Goal: Task Accomplishment & Management: Complete application form

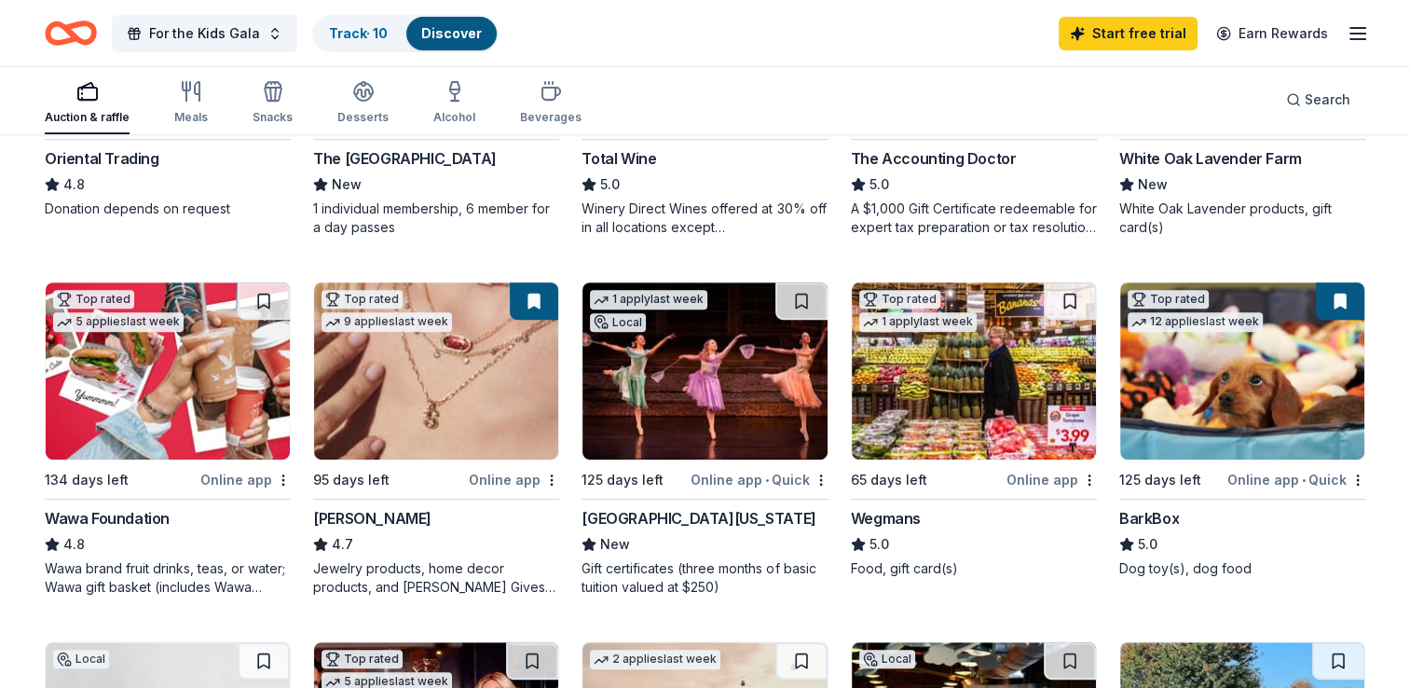
scroll to position [783, 0]
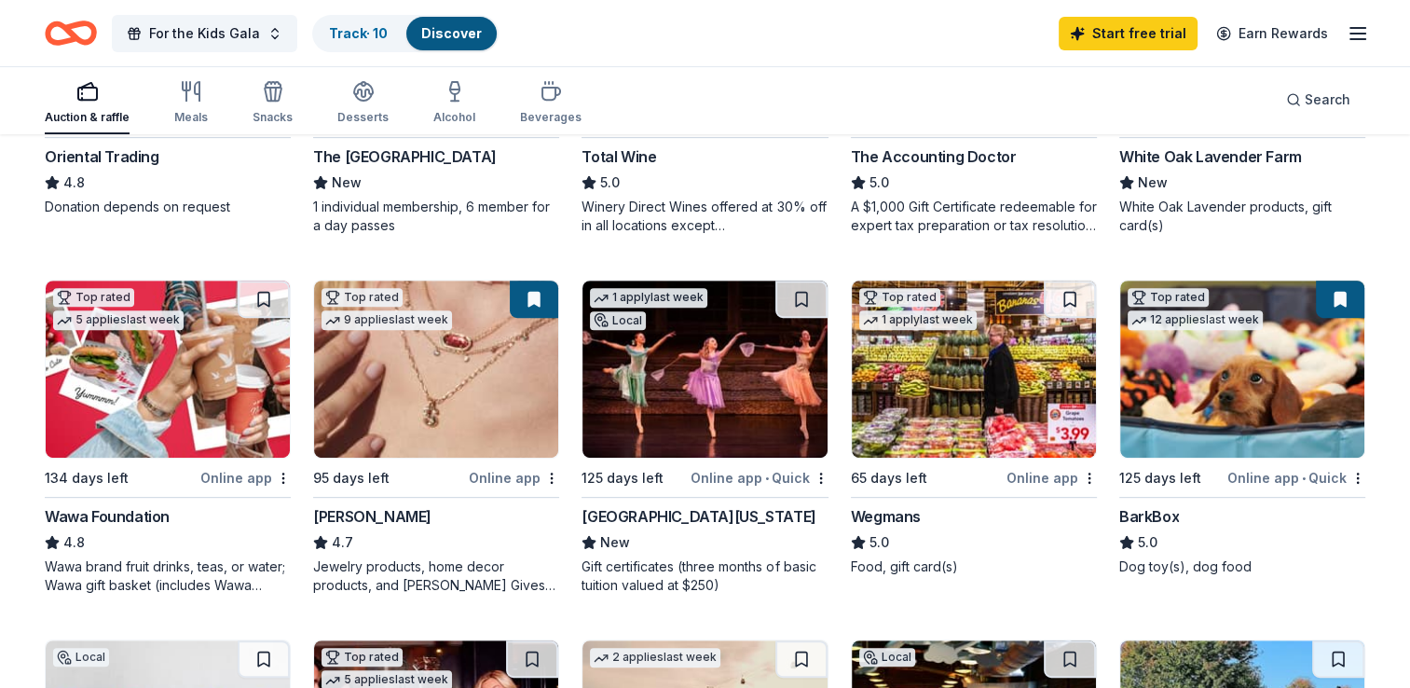
click at [391, 394] on img at bounding box center [436, 368] width 244 height 177
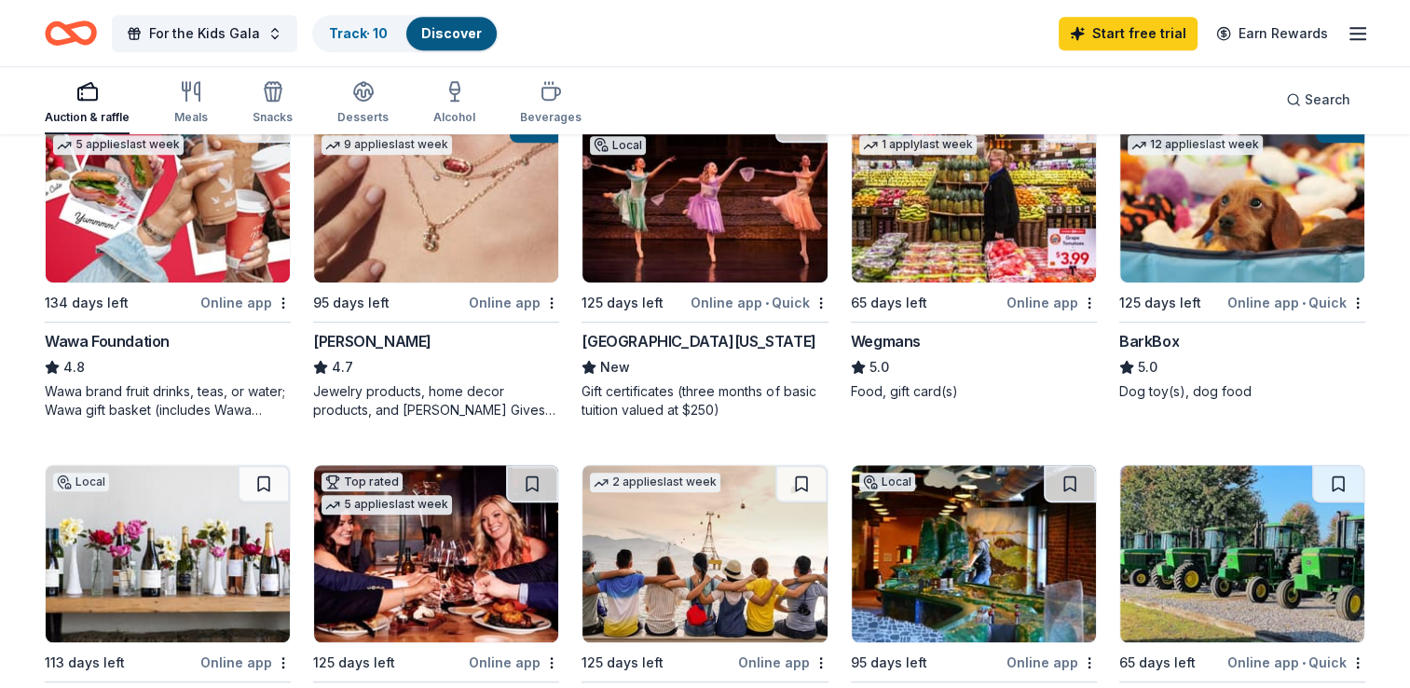
scroll to position [931, 0]
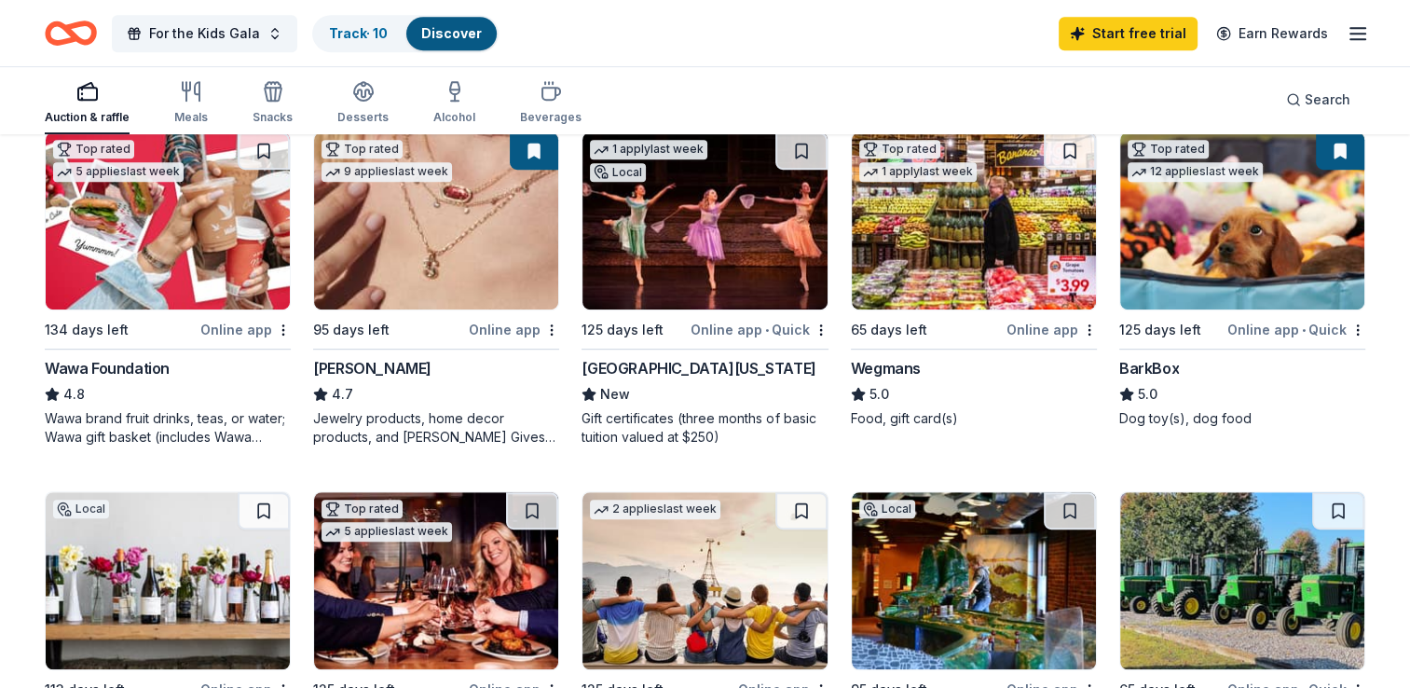
click at [1239, 235] on img at bounding box center [1242, 220] width 244 height 177
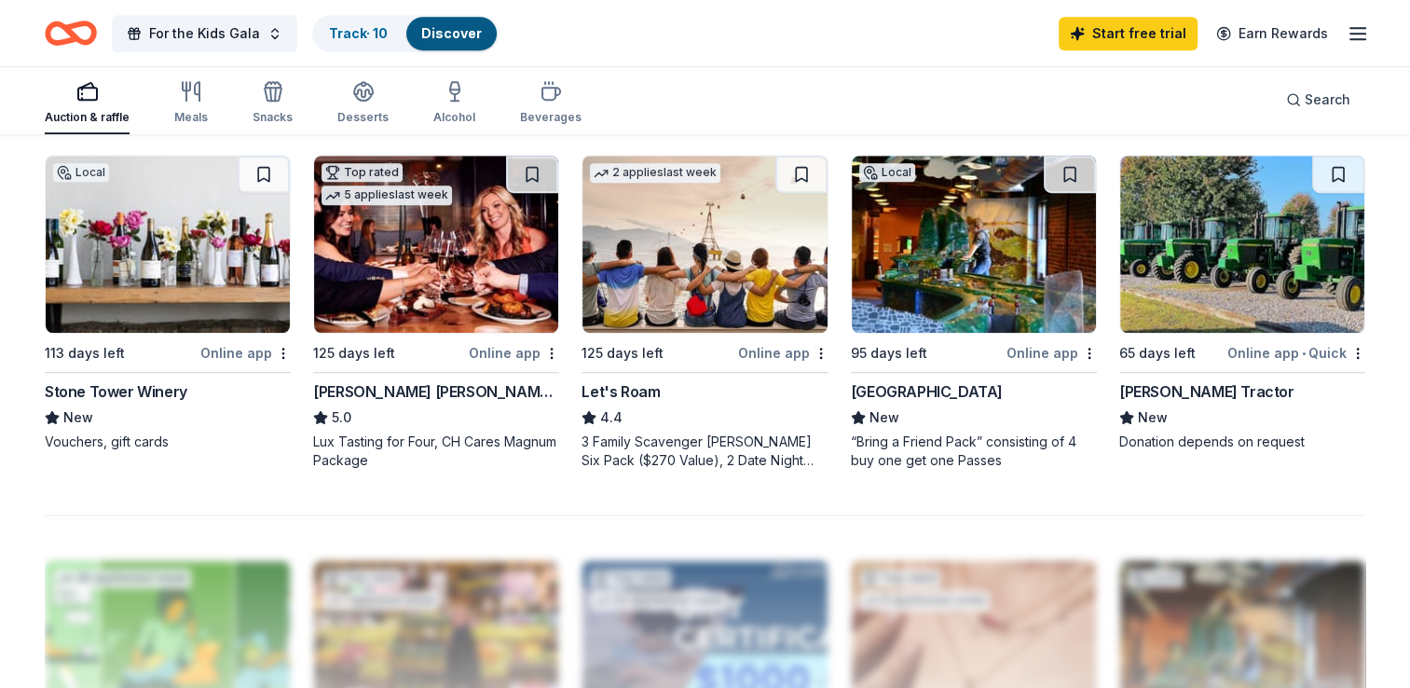
scroll to position [1267, 0]
click at [1226, 559] on div at bounding box center [705, 663] width 1320 height 298
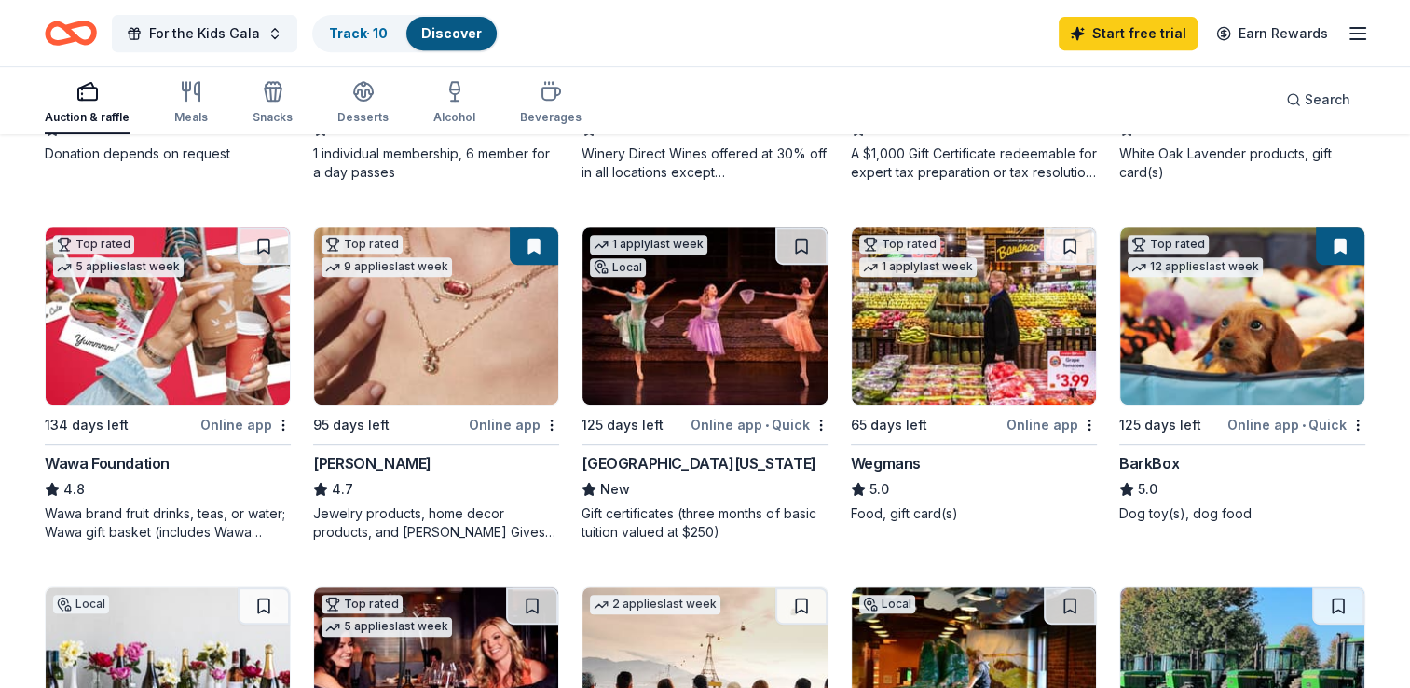
scroll to position [834, 0]
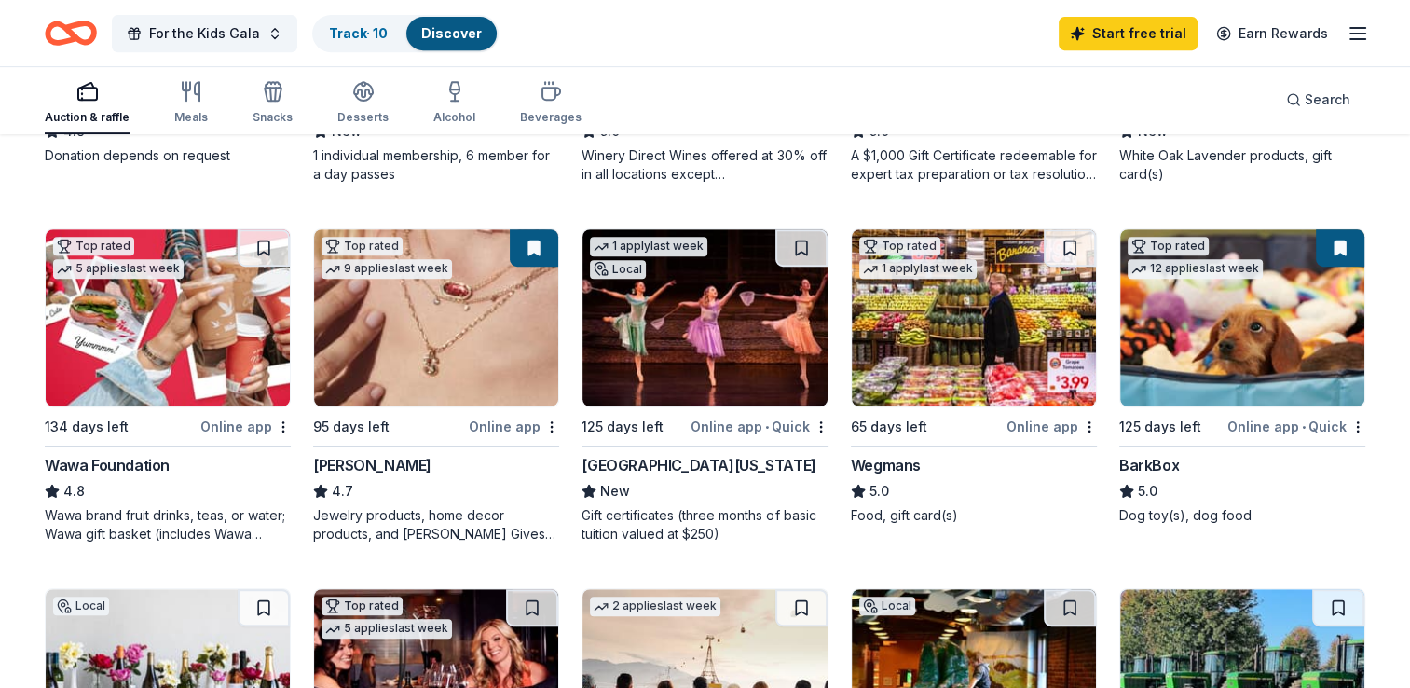
click at [1001, 316] on img at bounding box center [974, 317] width 244 height 177
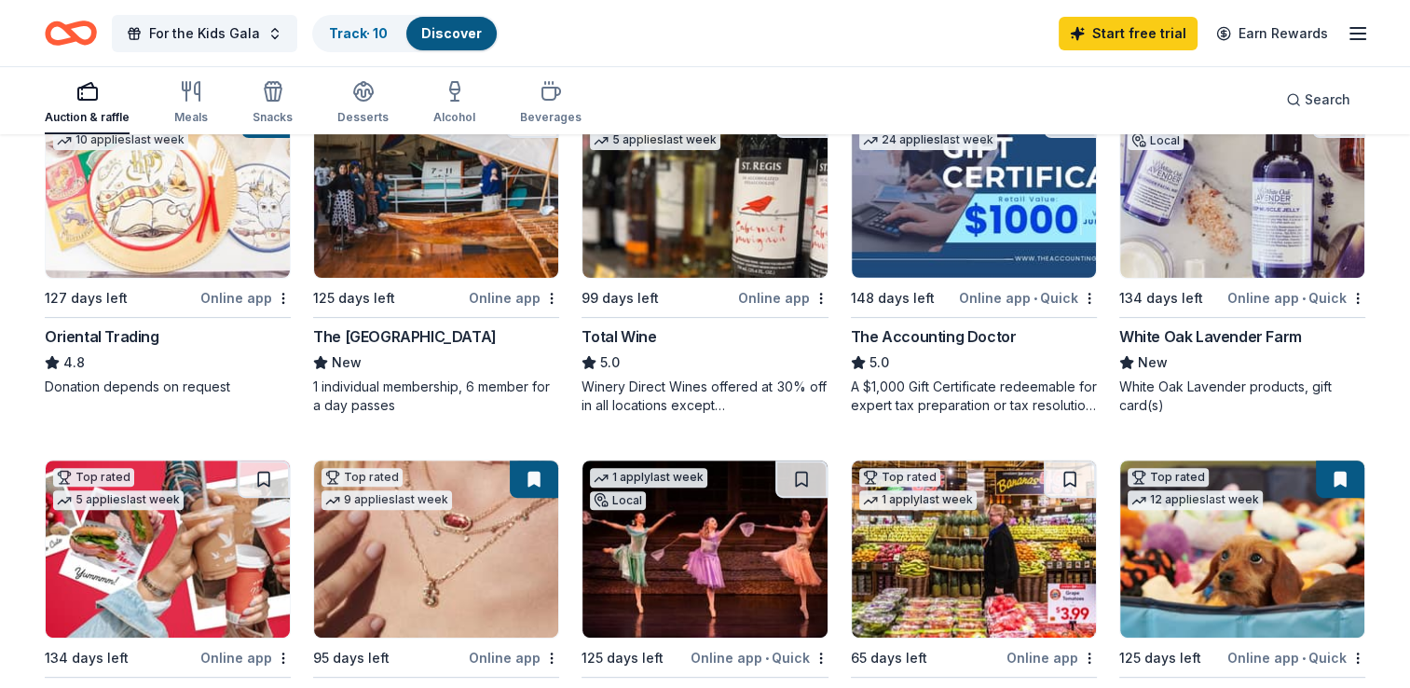
scroll to position [596, 0]
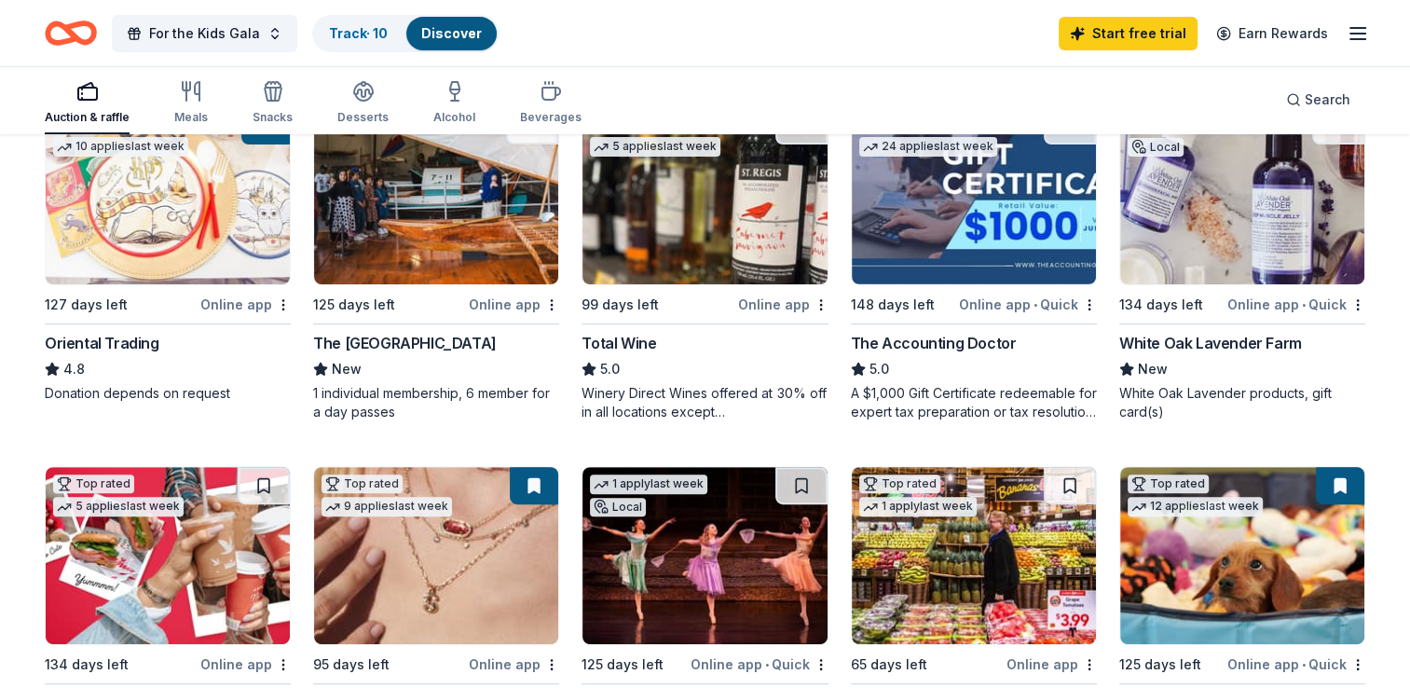
click at [1251, 217] on img at bounding box center [1242, 195] width 244 height 177
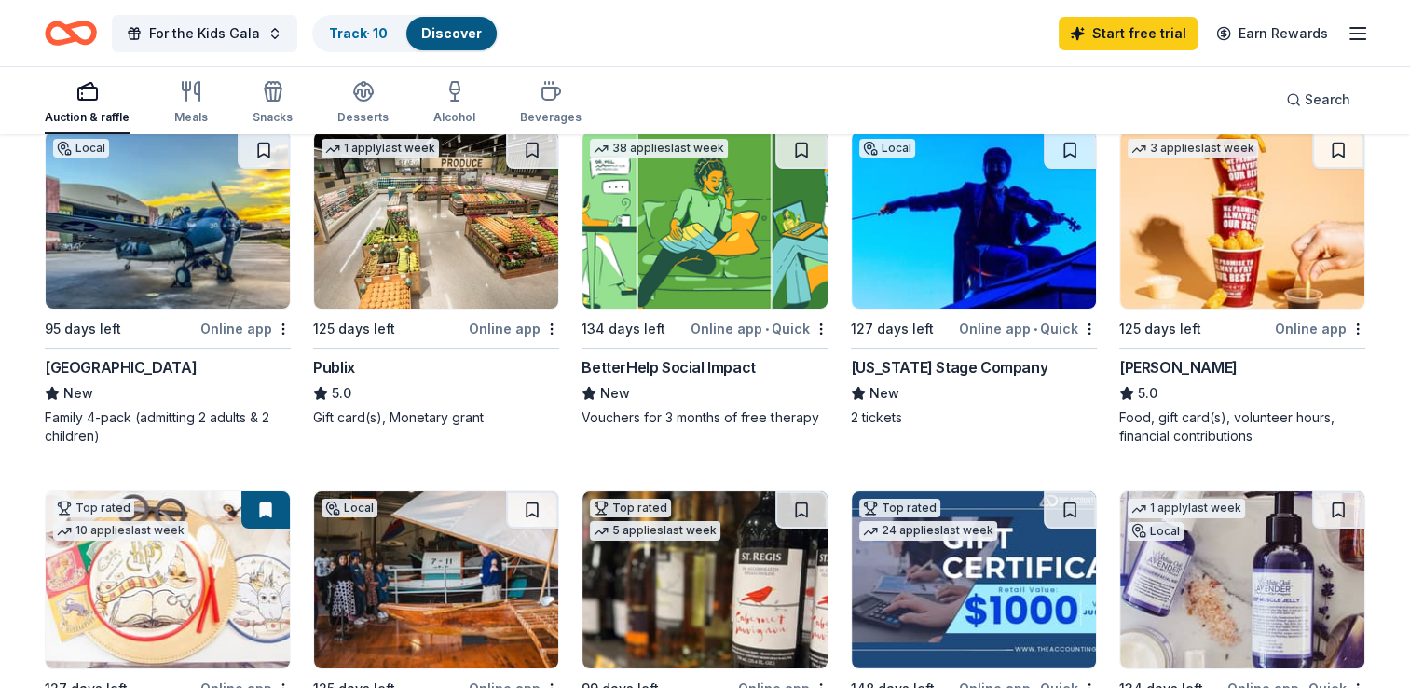
scroll to position [212, 0]
click at [466, 247] on img at bounding box center [436, 219] width 244 height 177
click at [1222, 598] on img at bounding box center [1242, 579] width 244 height 177
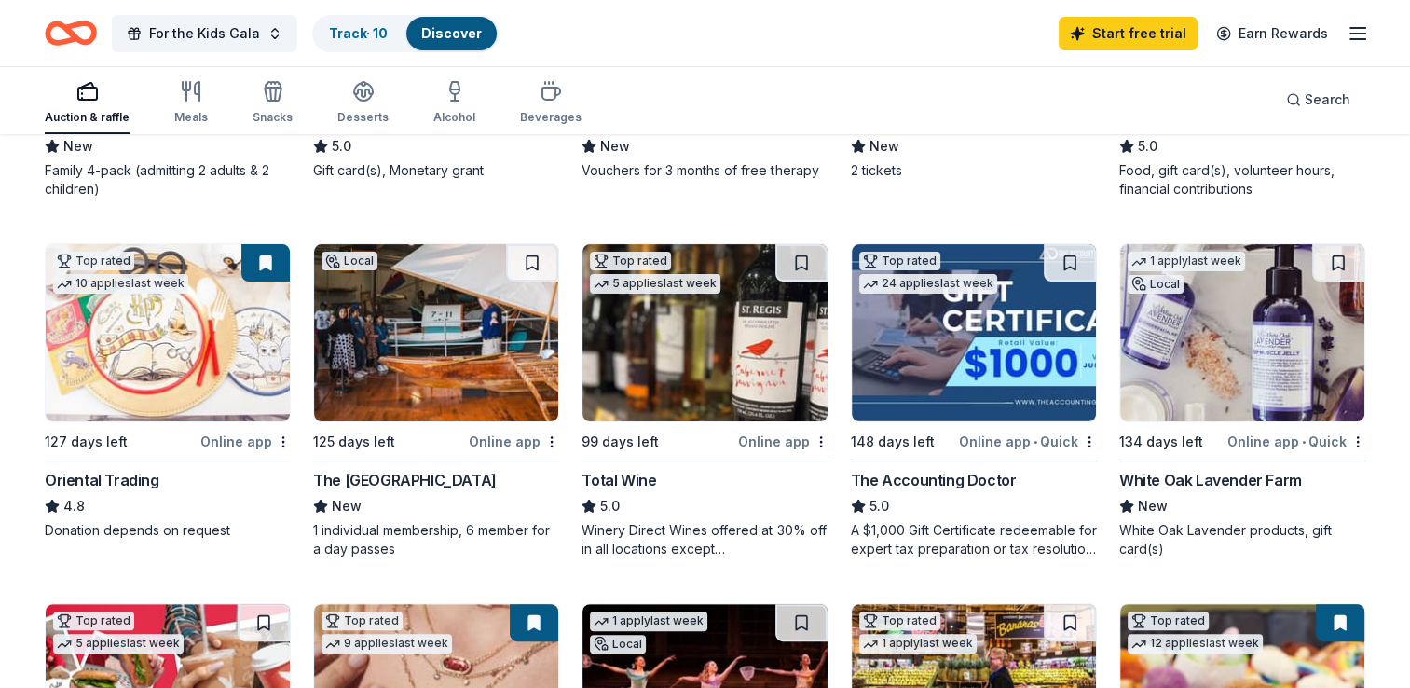
scroll to position [464, 0]
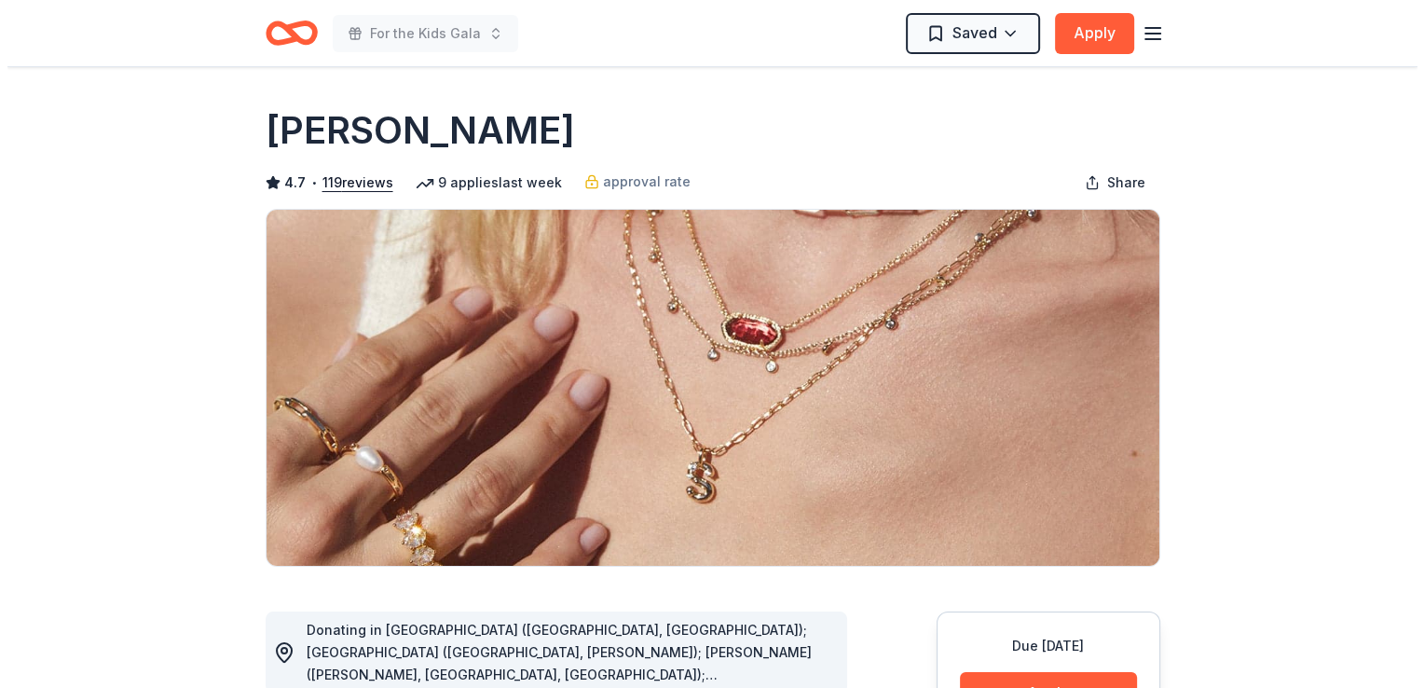
scroll to position [37, 0]
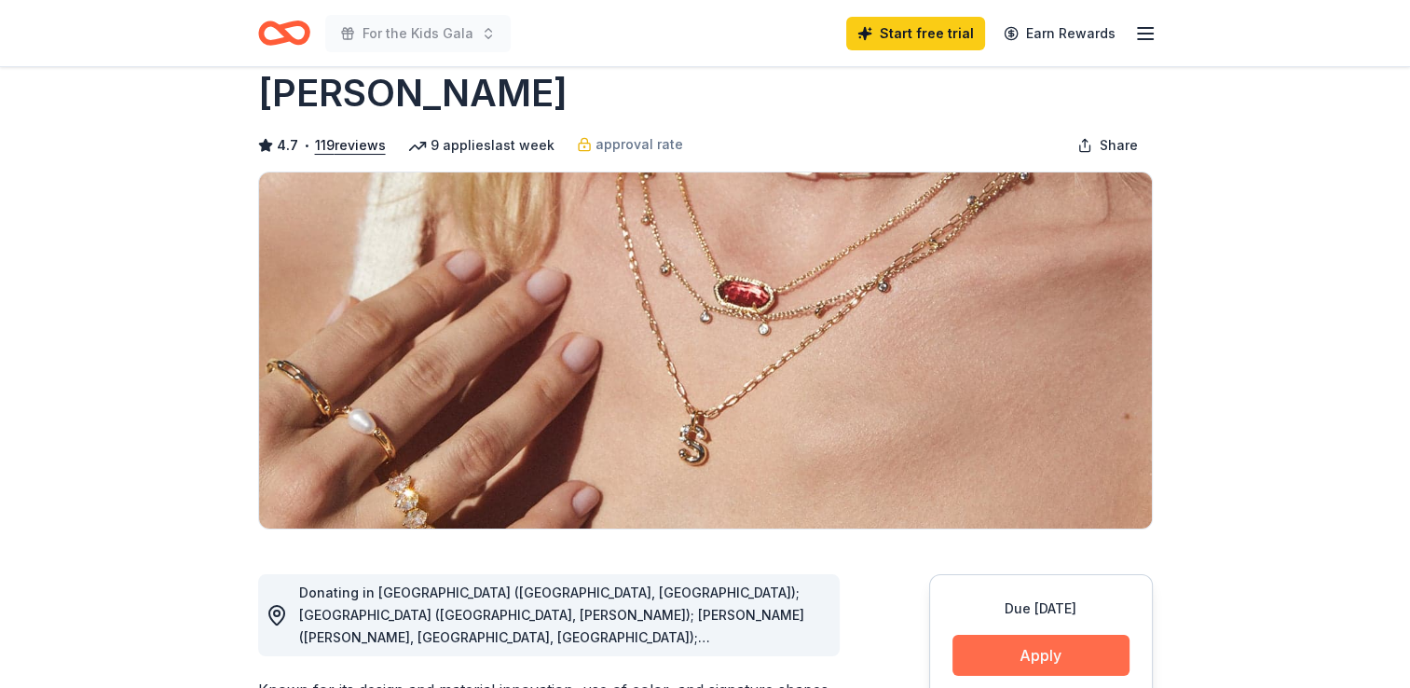
click at [1028, 659] on button "Apply" at bounding box center [1040, 655] width 177 height 41
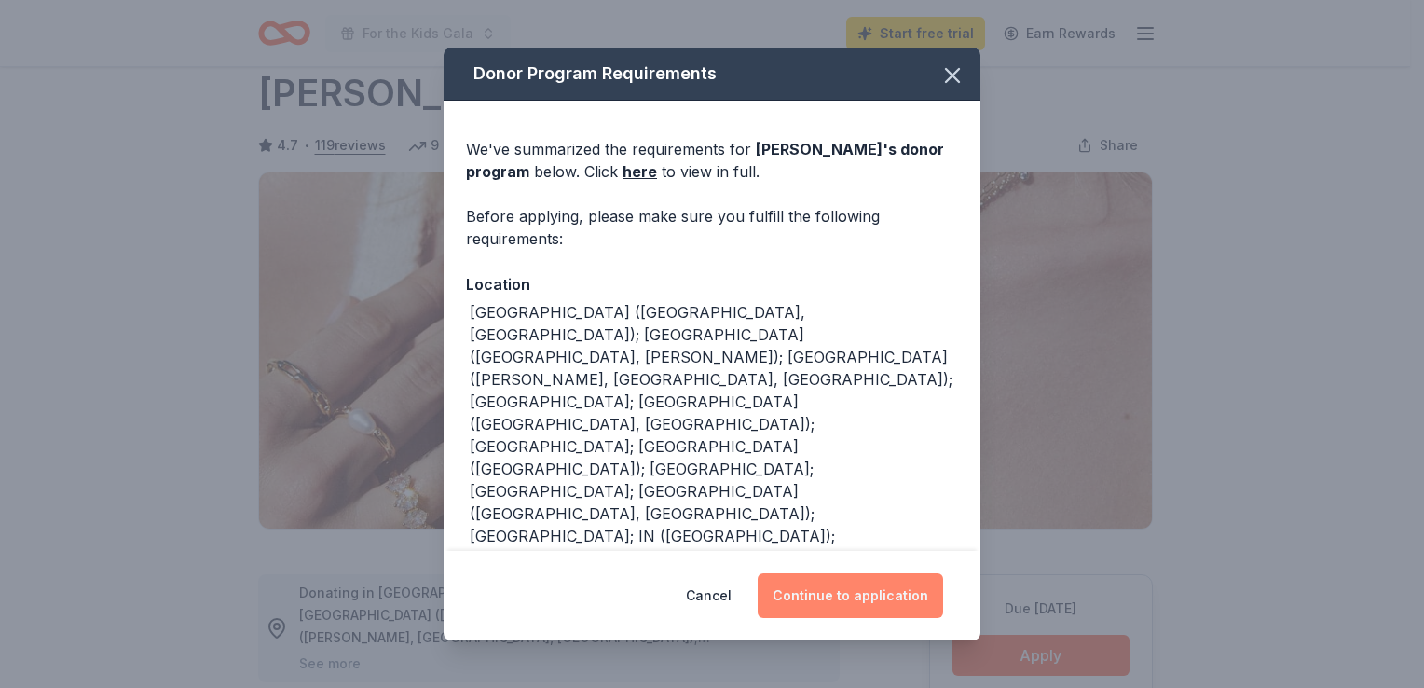
click at [814, 602] on button "Continue to application" at bounding box center [850, 595] width 185 height 45
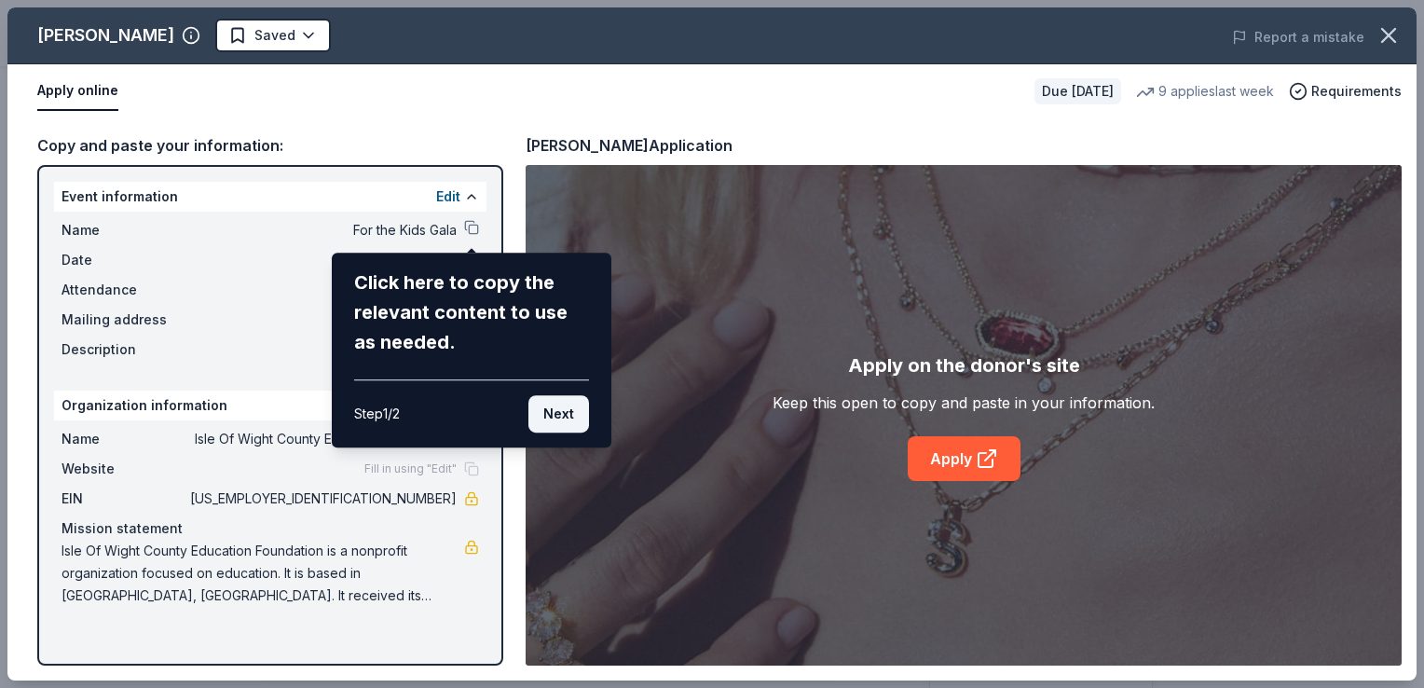
click at [552, 416] on button "Next" at bounding box center [558, 413] width 61 height 37
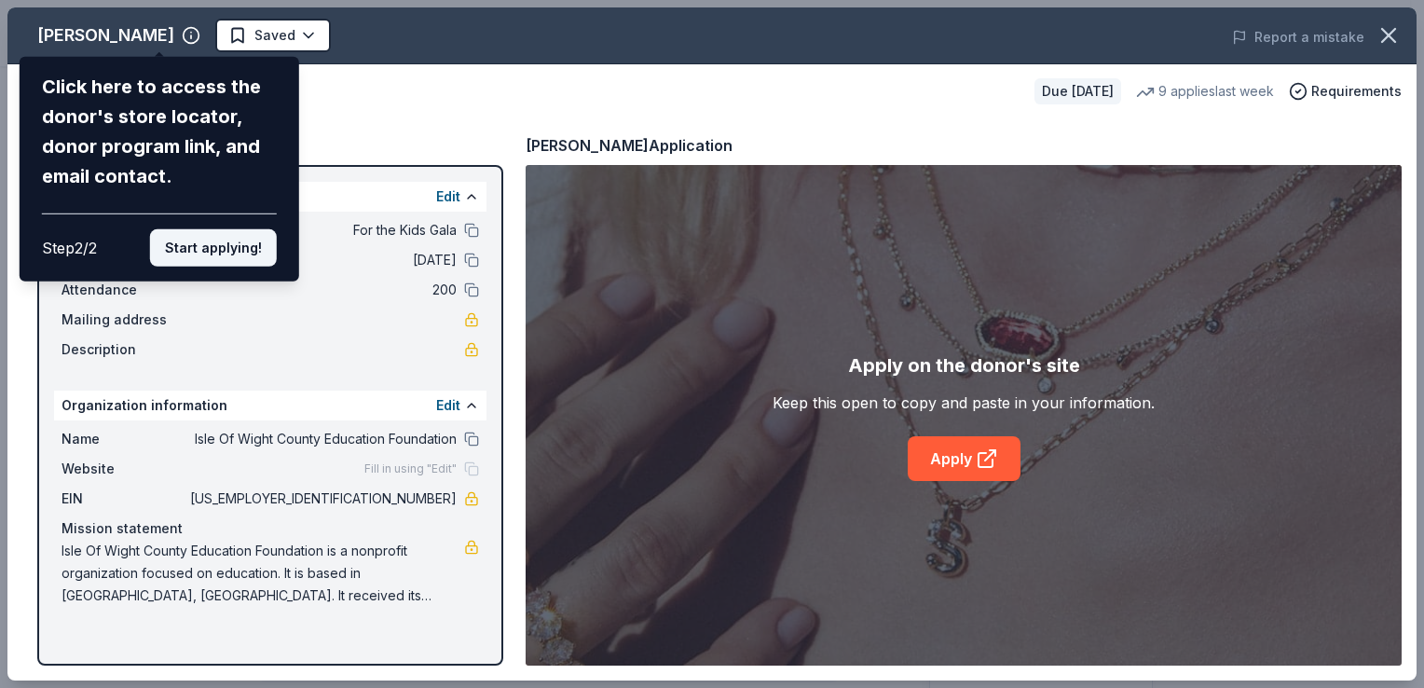
click at [221, 252] on button "Start applying!" at bounding box center [213, 247] width 127 height 37
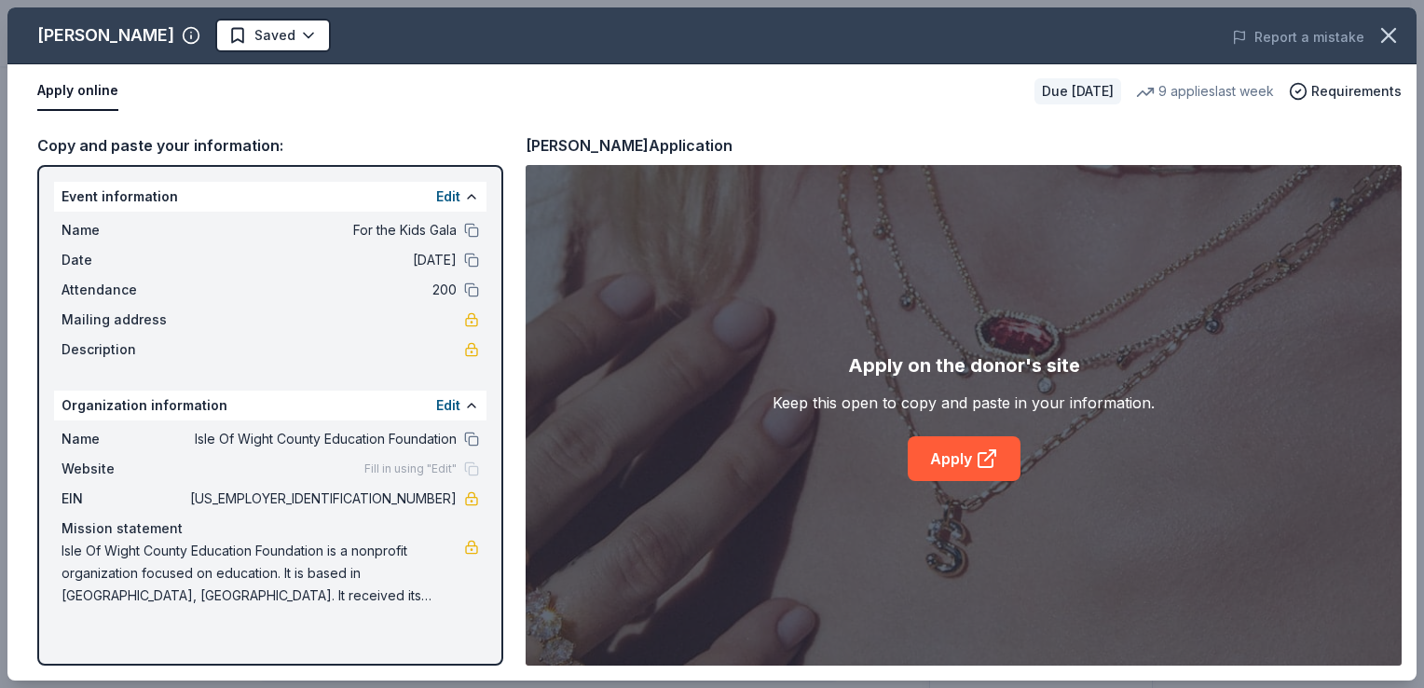
click at [965, 458] on div "Kendra Scott Saved Report a mistake Apply online Due in 95 days 9 applies last …" at bounding box center [711, 343] width 1409 height 673
click at [965, 458] on link "Apply" at bounding box center [964, 458] width 113 height 45
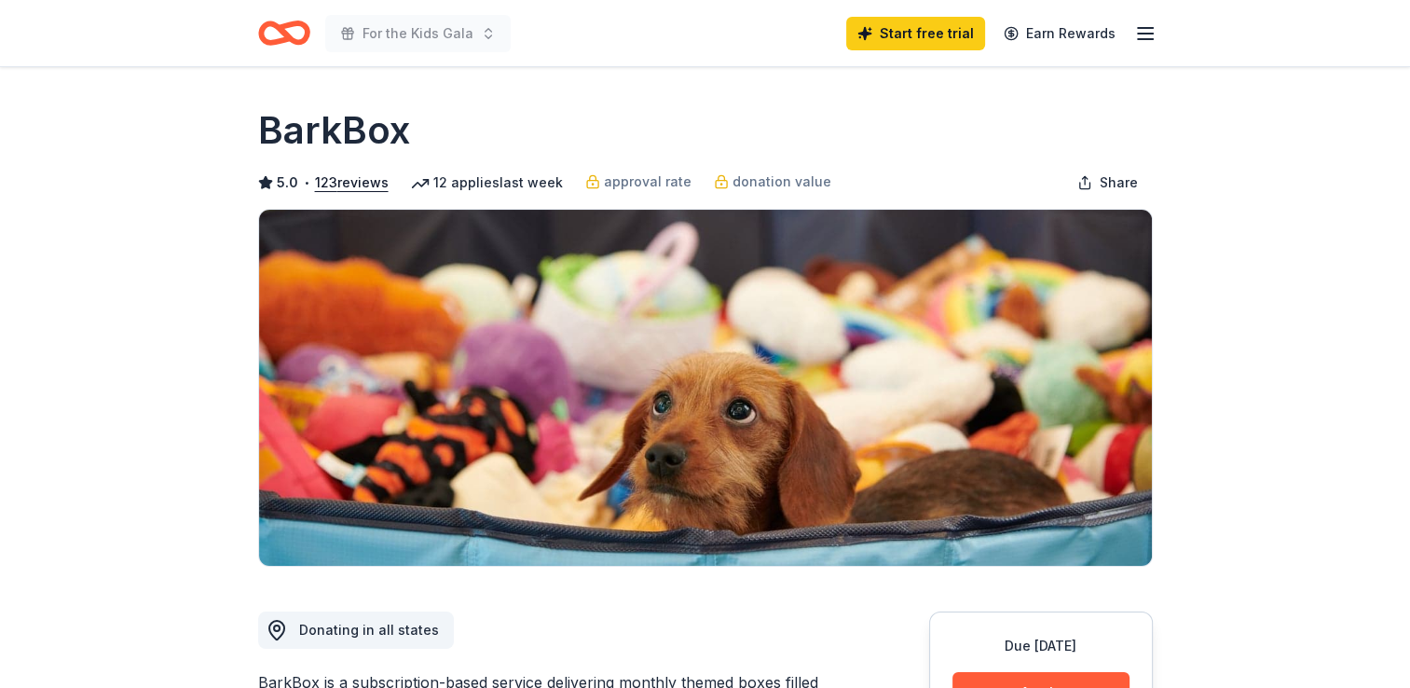
click at [1025, 498] on img at bounding box center [705, 388] width 893 height 356
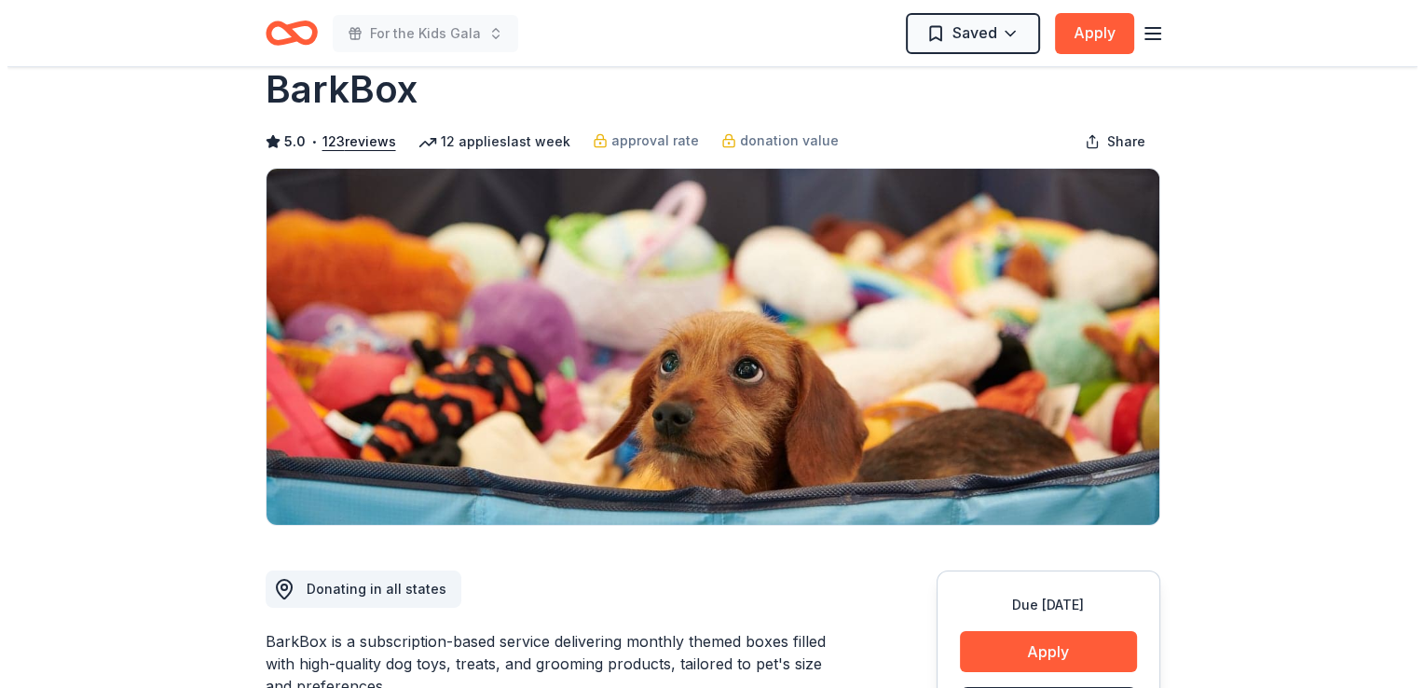
scroll to position [52, 0]
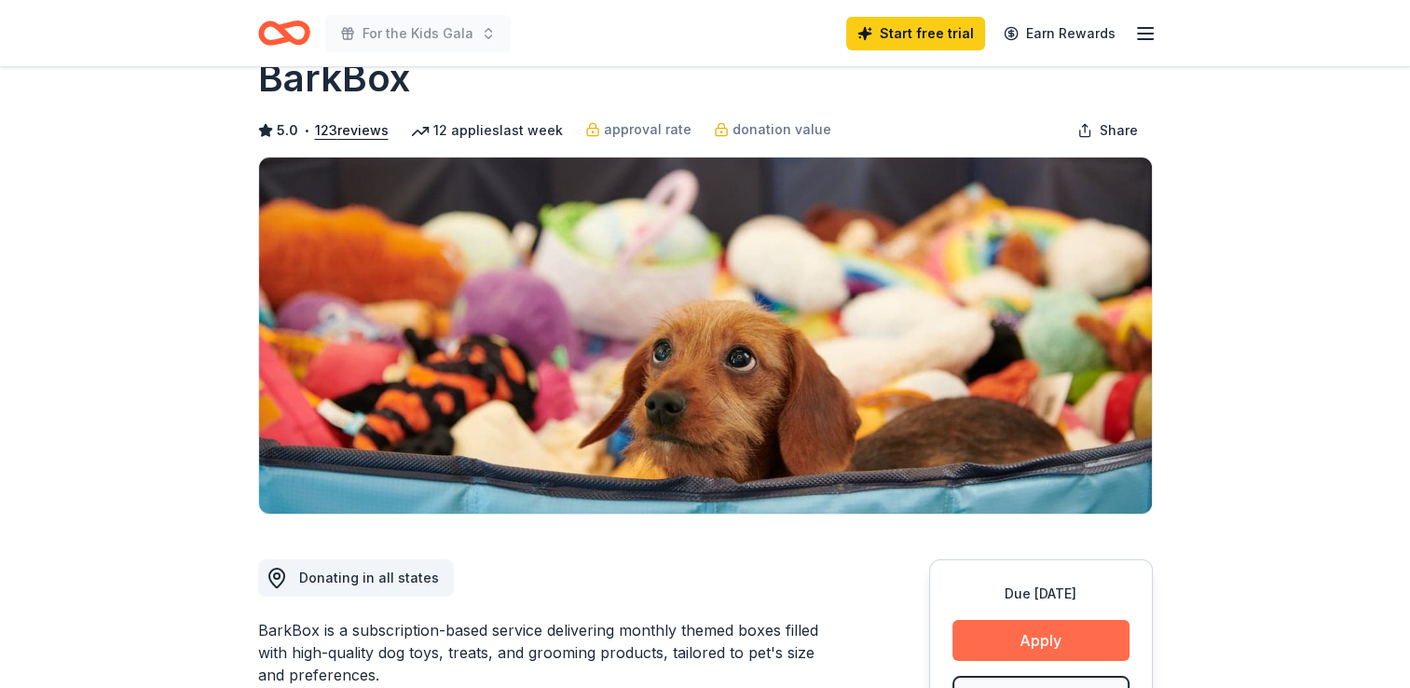
click at [1060, 637] on button "Apply" at bounding box center [1040, 640] width 177 height 41
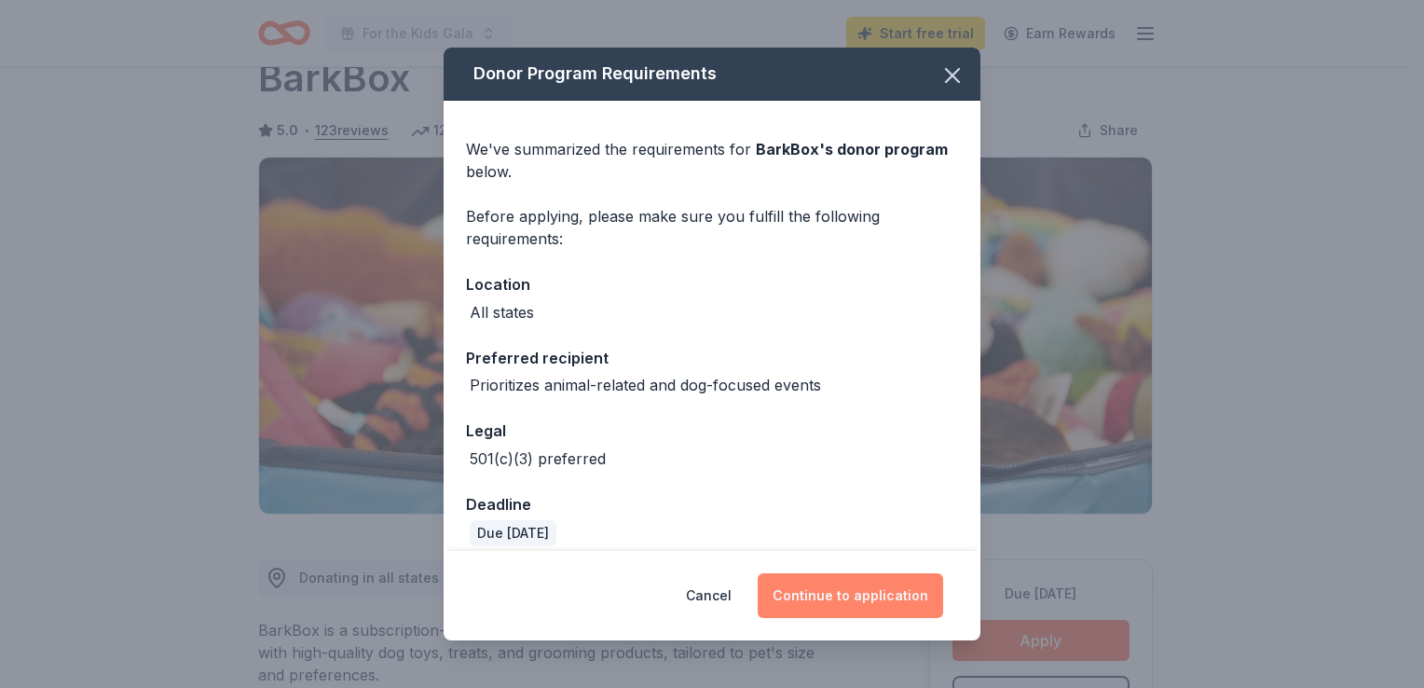
click at [884, 592] on button "Continue to application" at bounding box center [850, 595] width 185 height 45
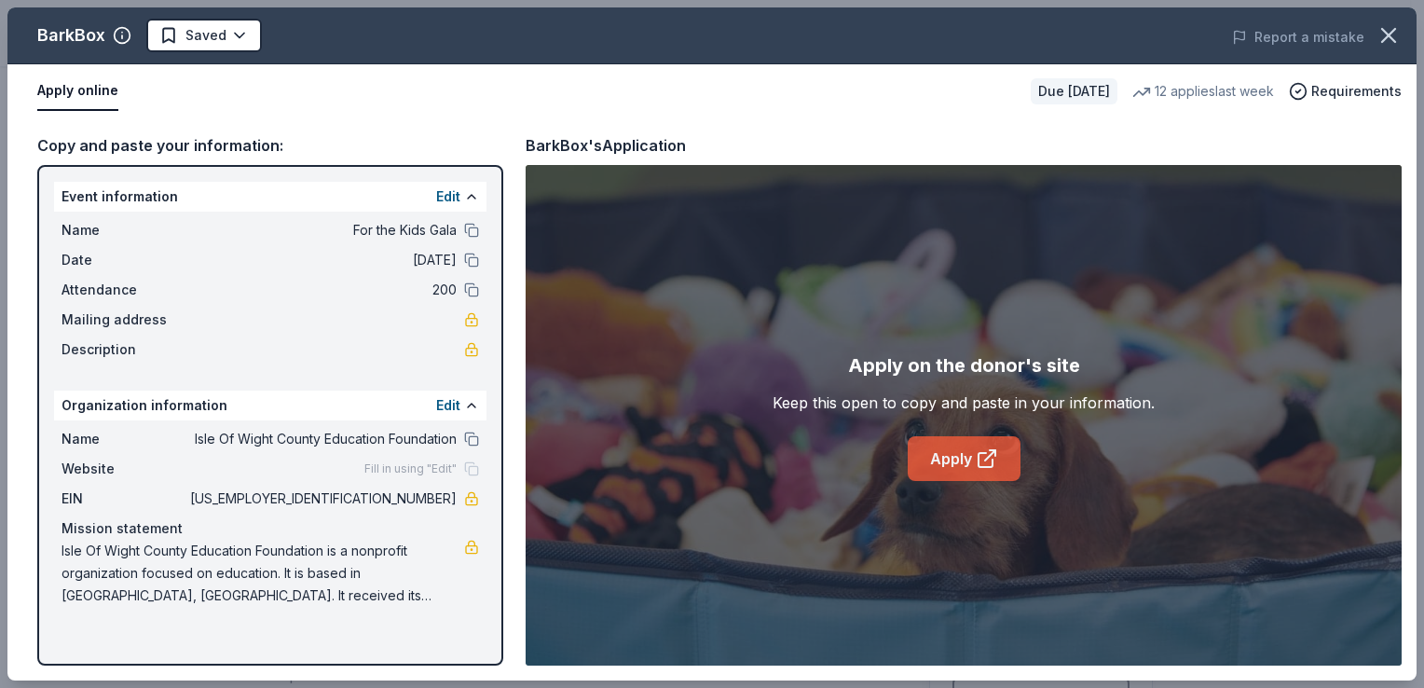
click at [986, 467] on icon at bounding box center [985, 460] width 14 height 14
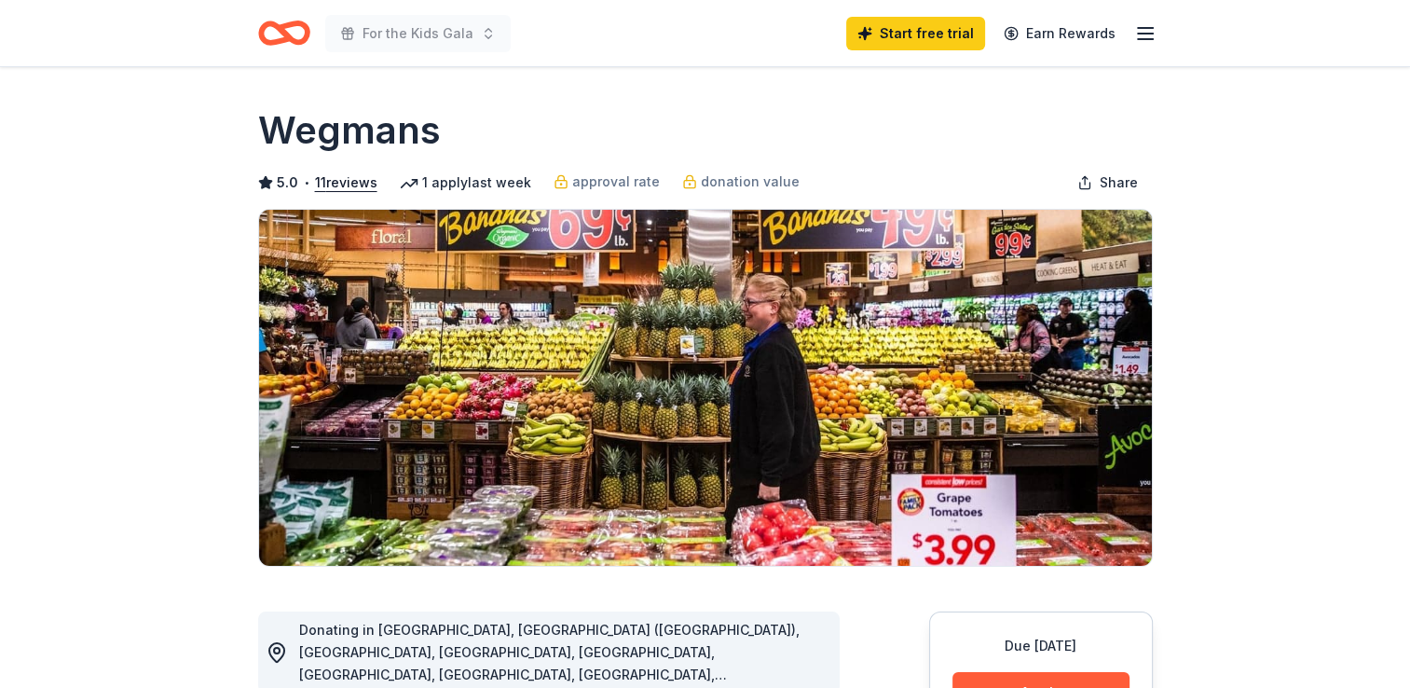
click at [804, 537] on img at bounding box center [705, 388] width 893 height 356
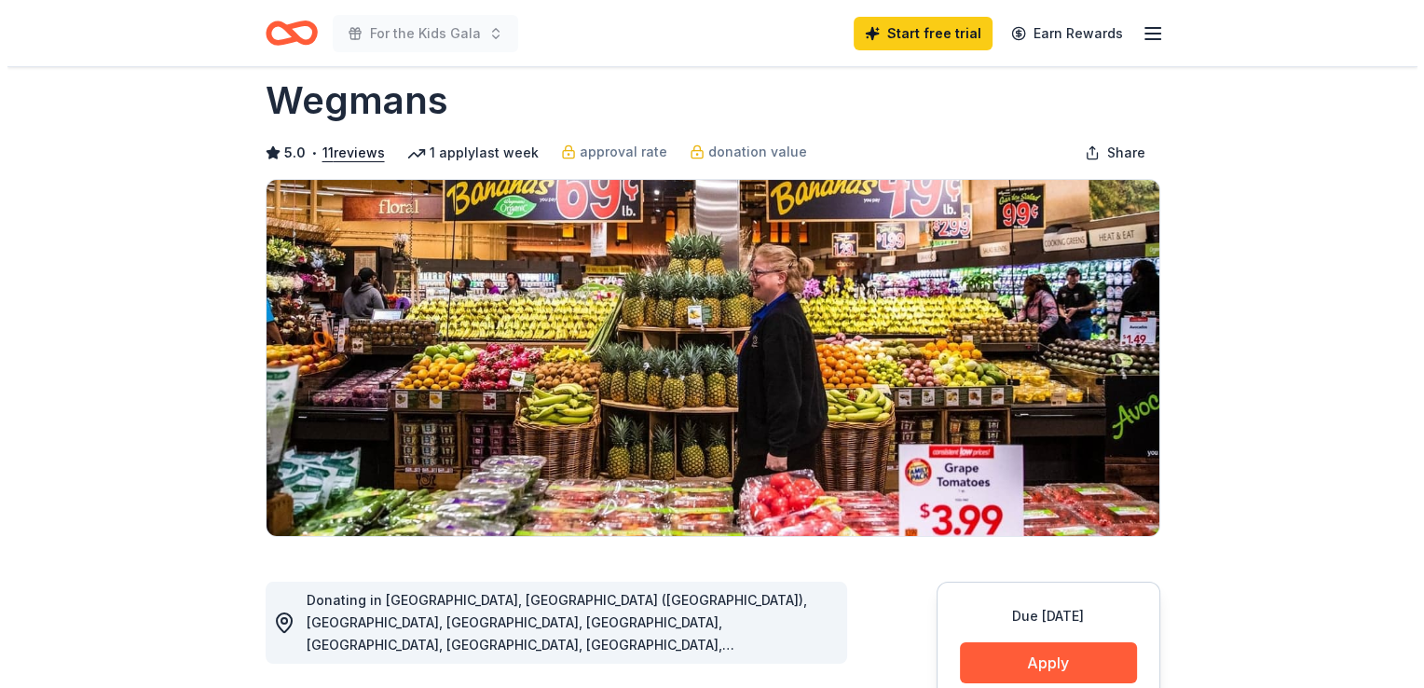
scroll to position [58, 0]
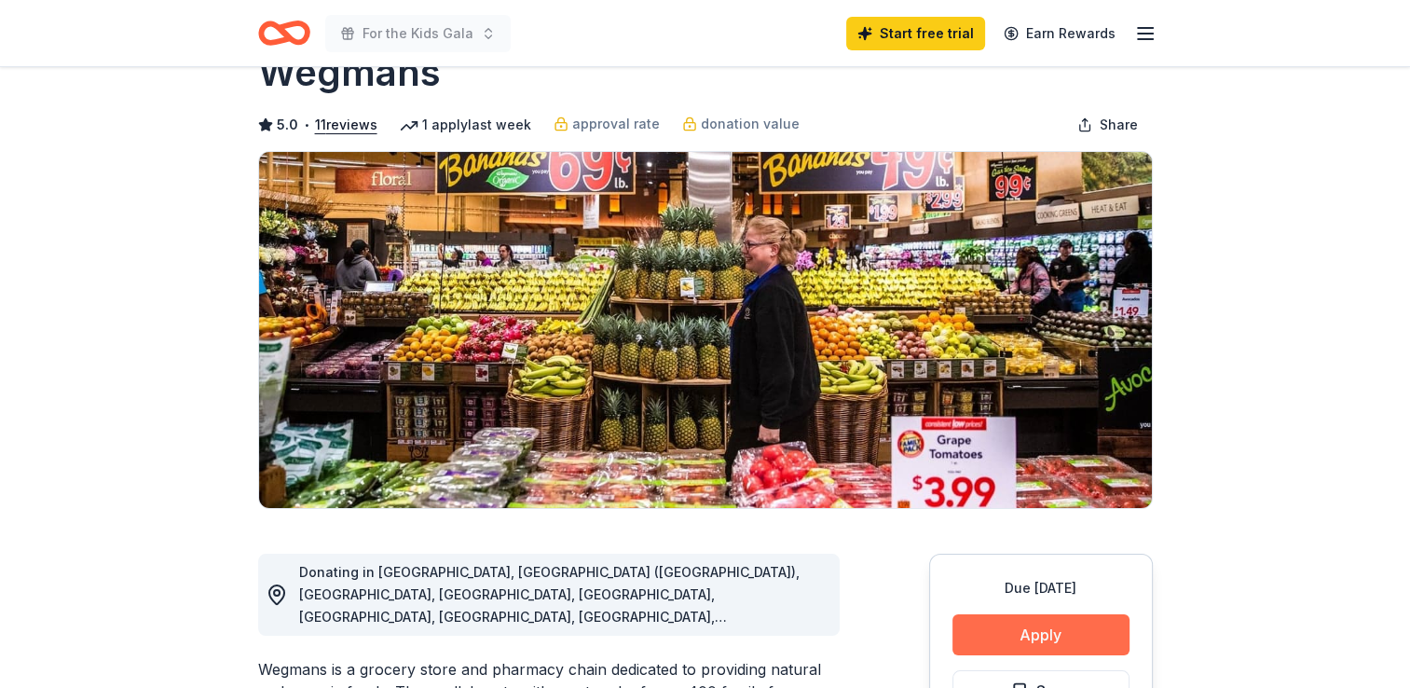
click at [1068, 616] on button "Apply" at bounding box center [1040, 634] width 177 height 41
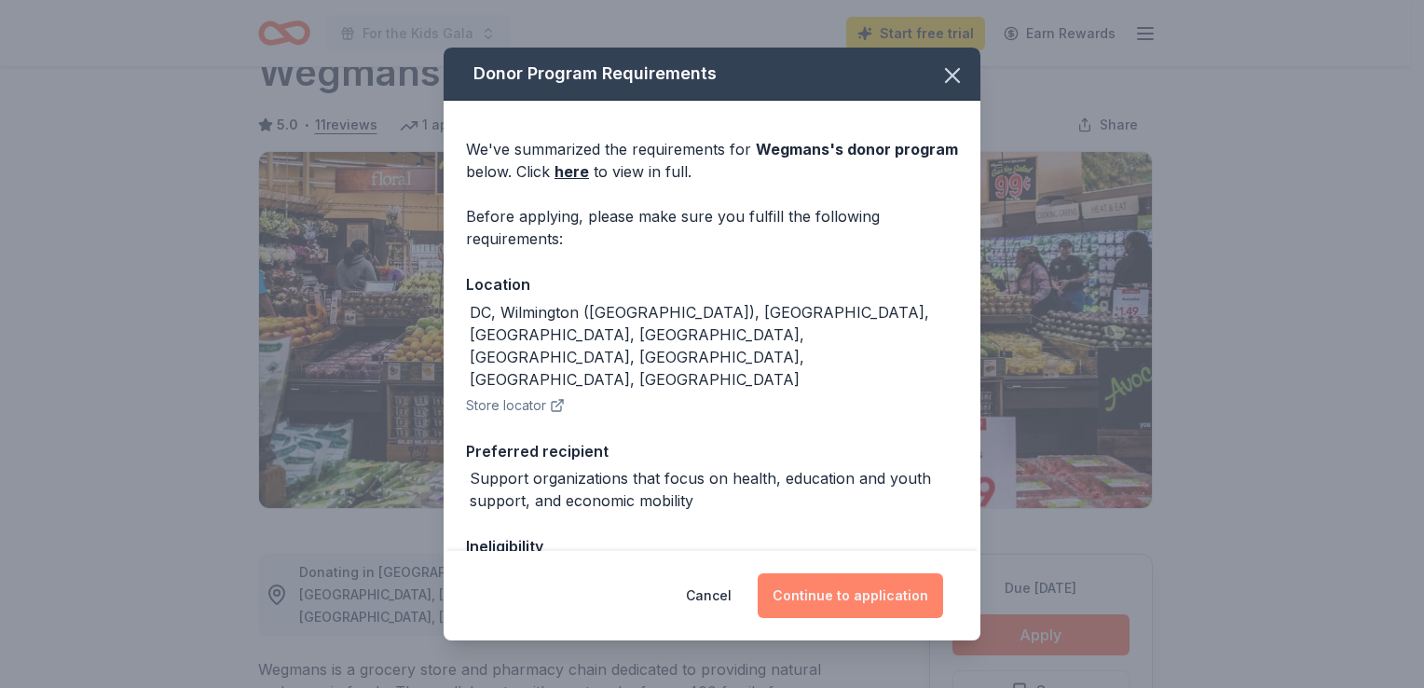
click at [898, 600] on button "Continue to application" at bounding box center [850, 595] width 185 height 45
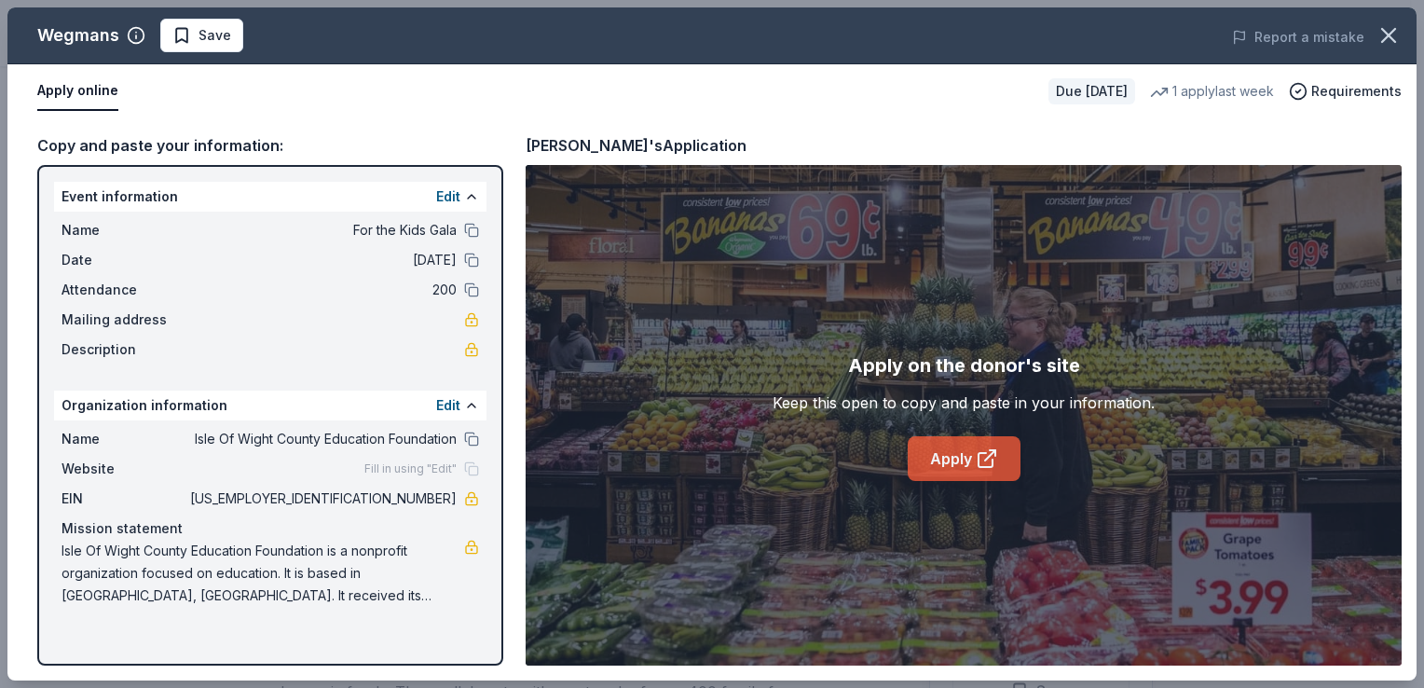
click at [947, 470] on link "Apply" at bounding box center [964, 458] width 113 height 45
click at [974, 454] on link "Apply" at bounding box center [964, 458] width 113 height 45
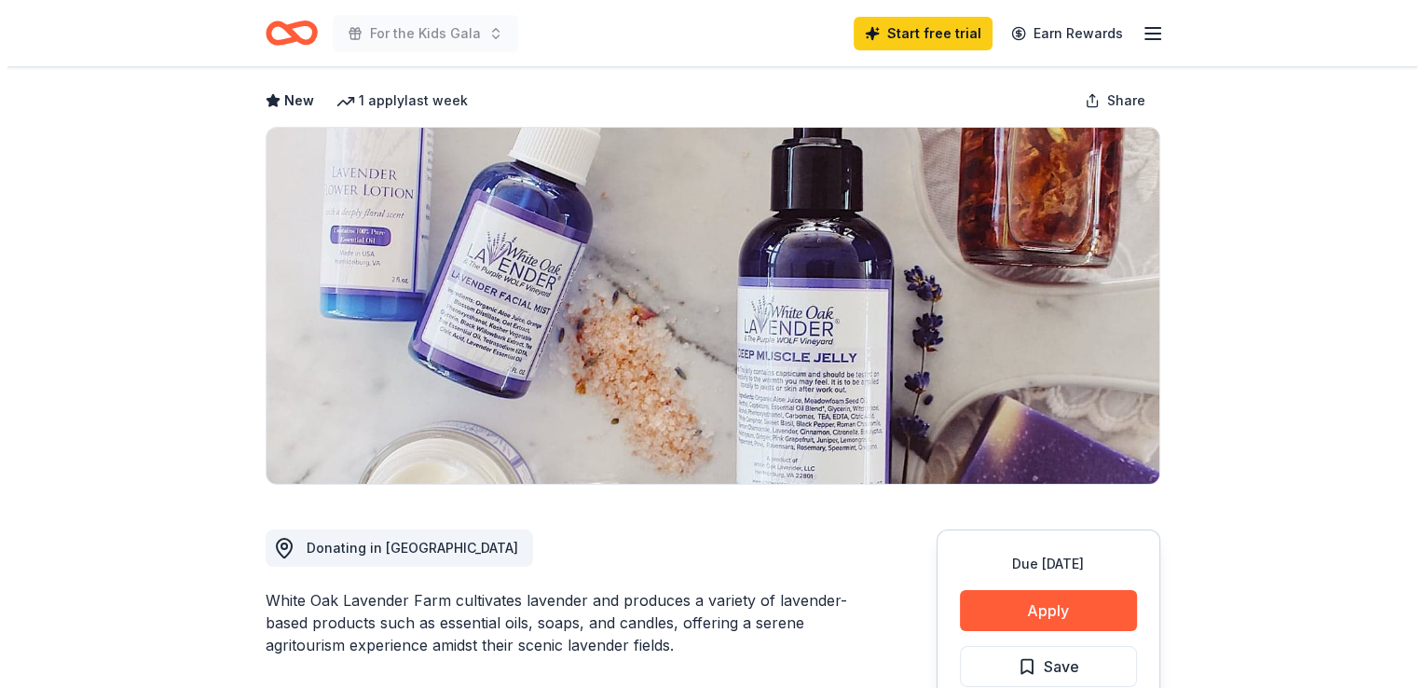
scroll to position [110, 0]
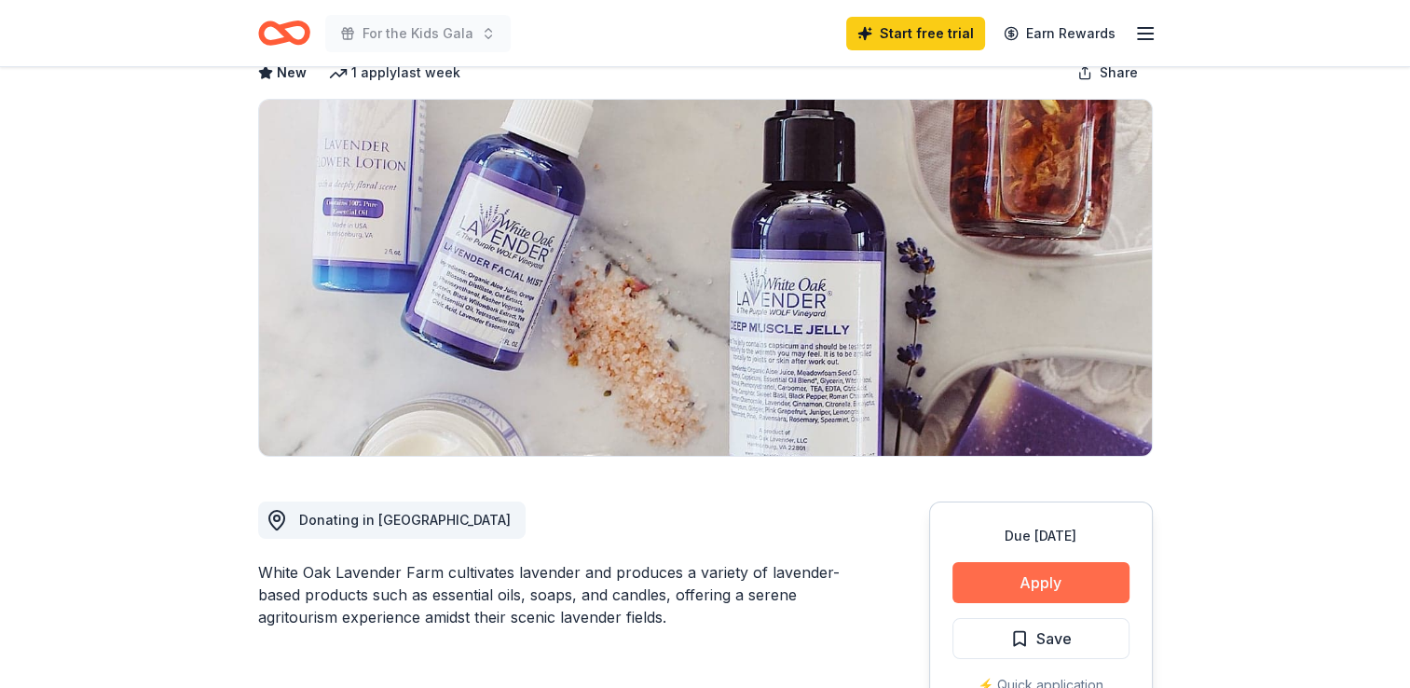
click at [1085, 583] on button "Apply" at bounding box center [1040, 582] width 177 height 41
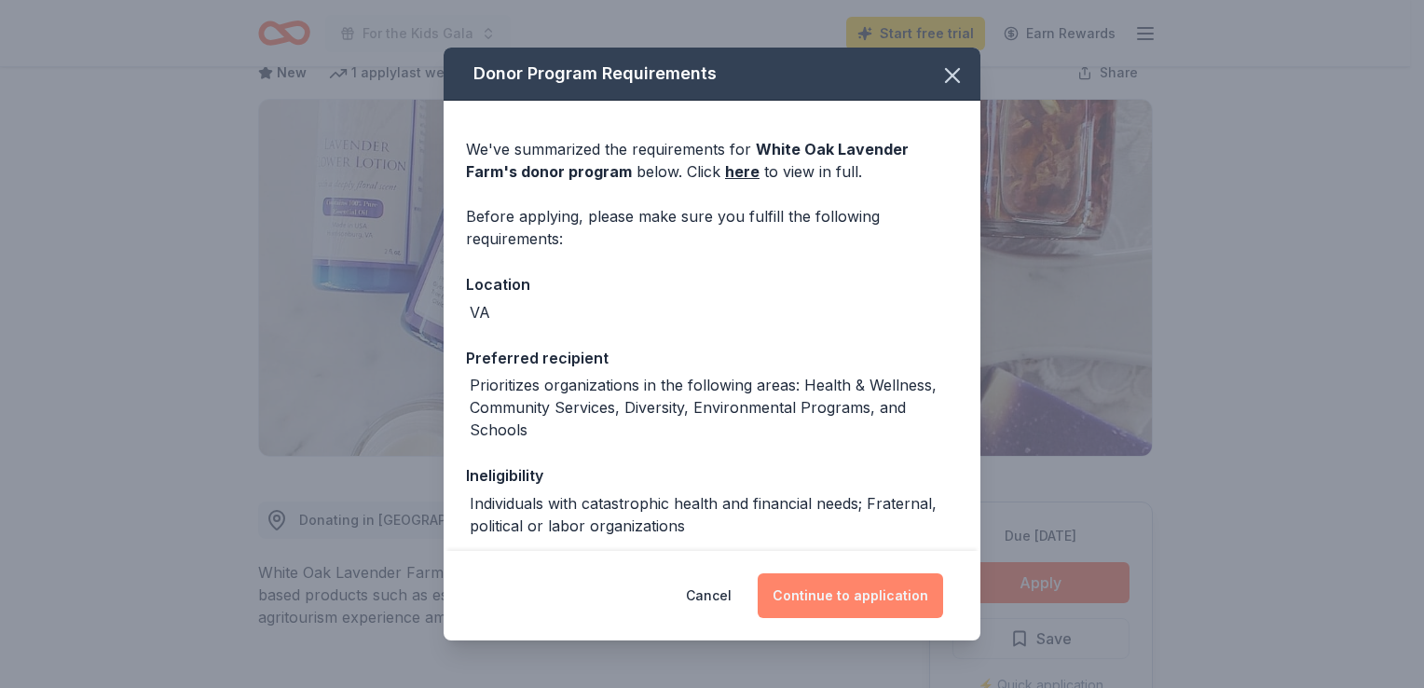
click at [887, 606] on button "Continue to application" at bounding box center [850, 595] width 185 height 45
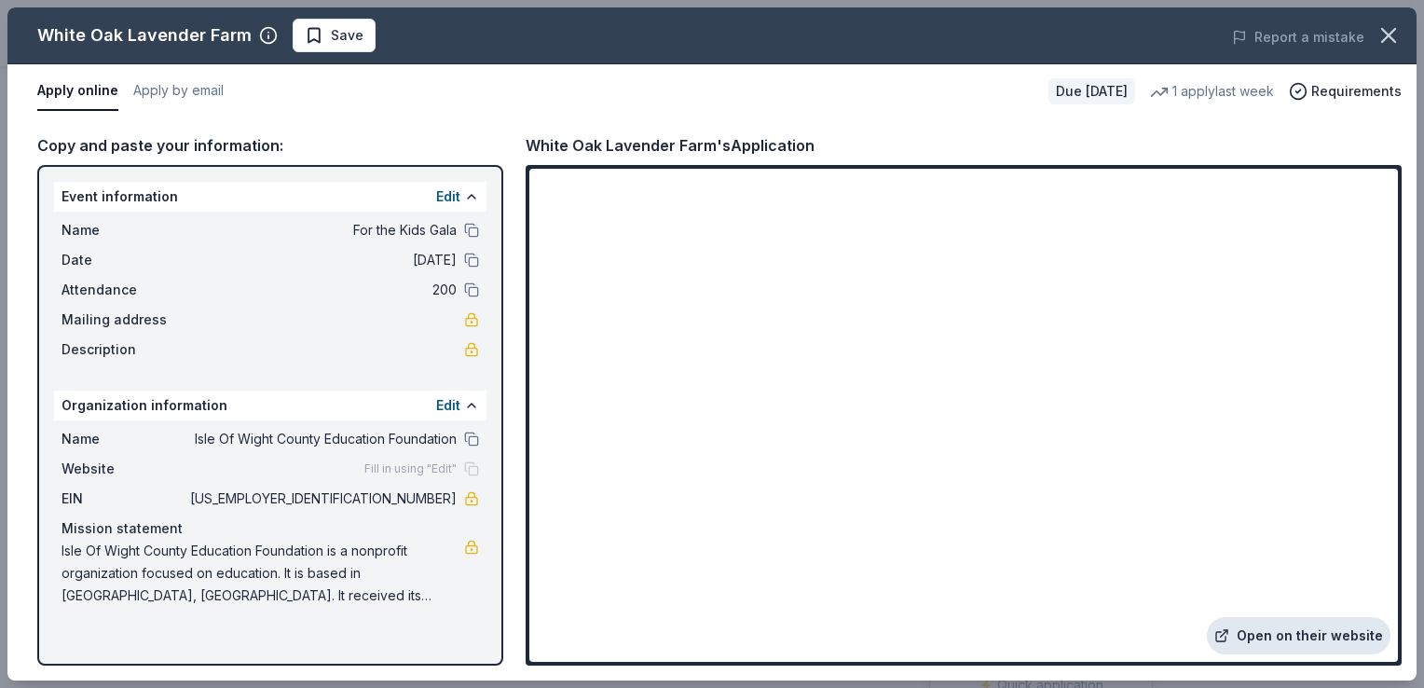
click at [1306, 633] on link "Open on their website" at bounding box center [1299, 635] width 184 height 37
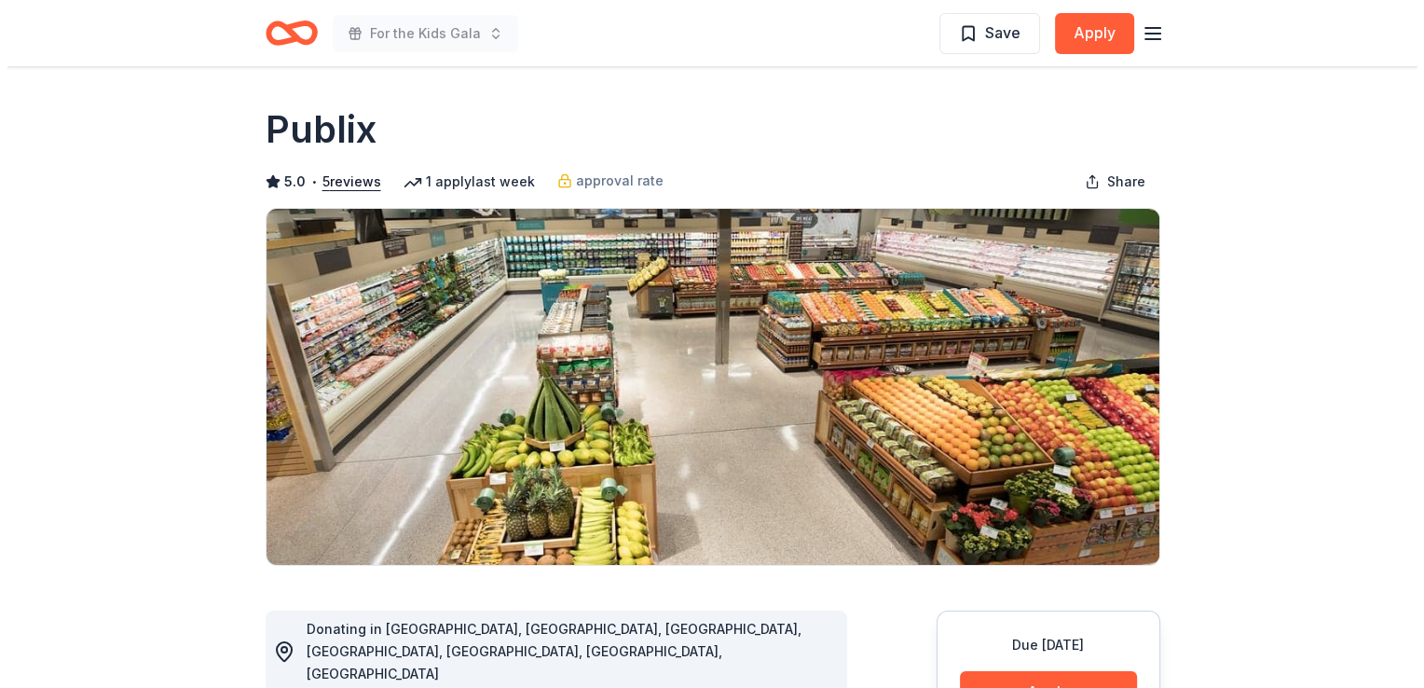
scroll to position [17, 0]
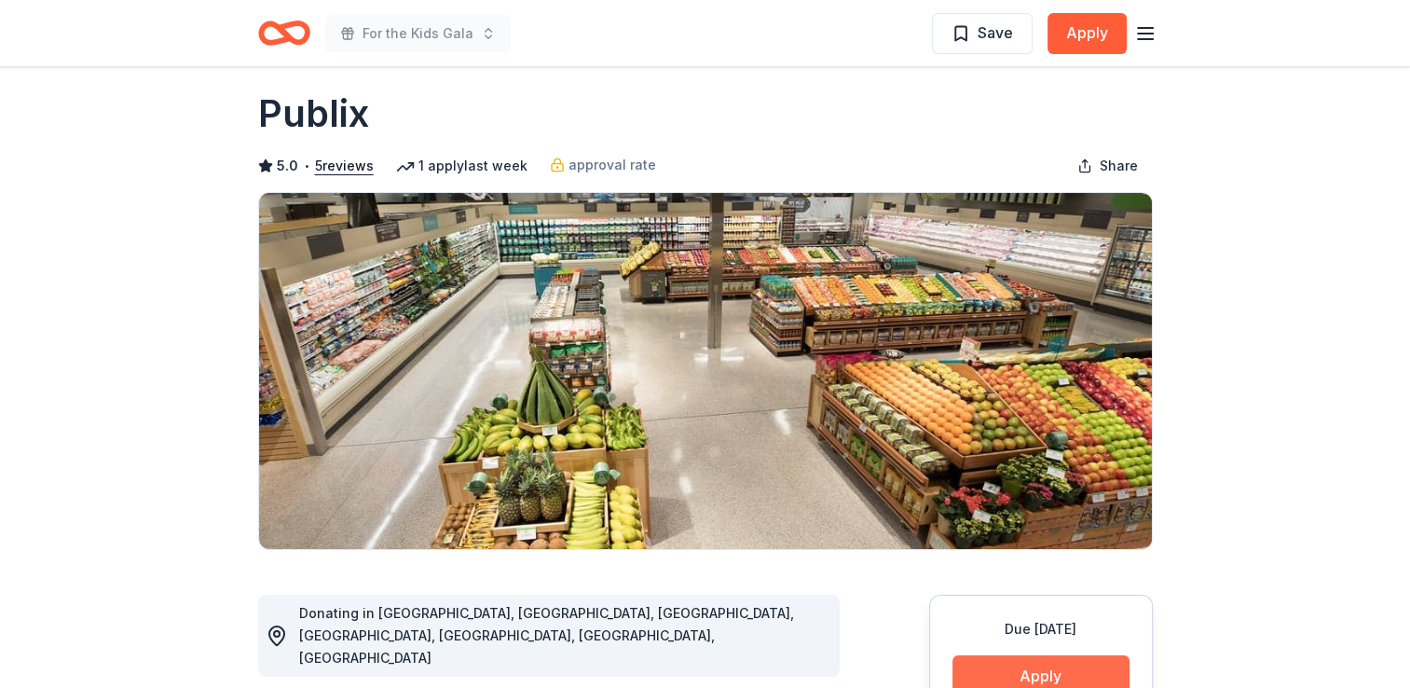
click at [1081, 675] on button "Apply" at bounding box center [1040, 675] width 177 height 41
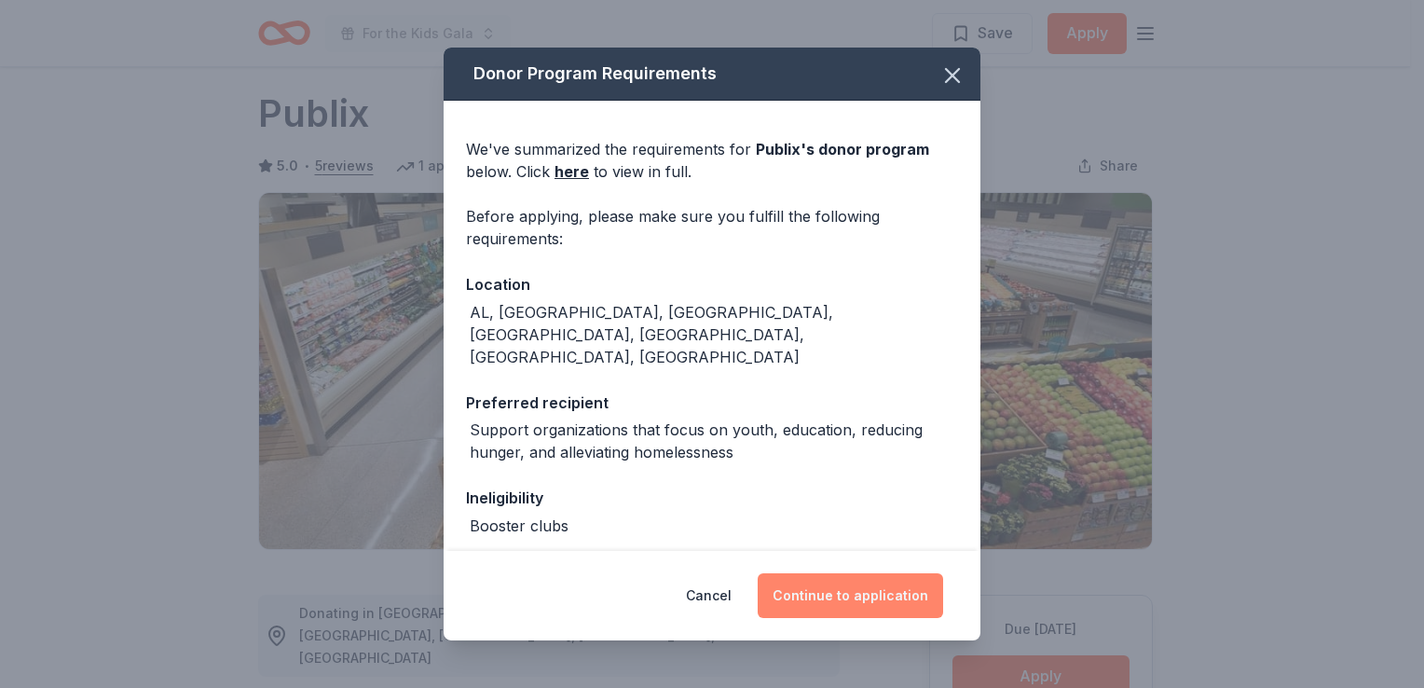
click at [901, 595] on button "Continue to application" at bounding box center [850, 595] width 185 height 45
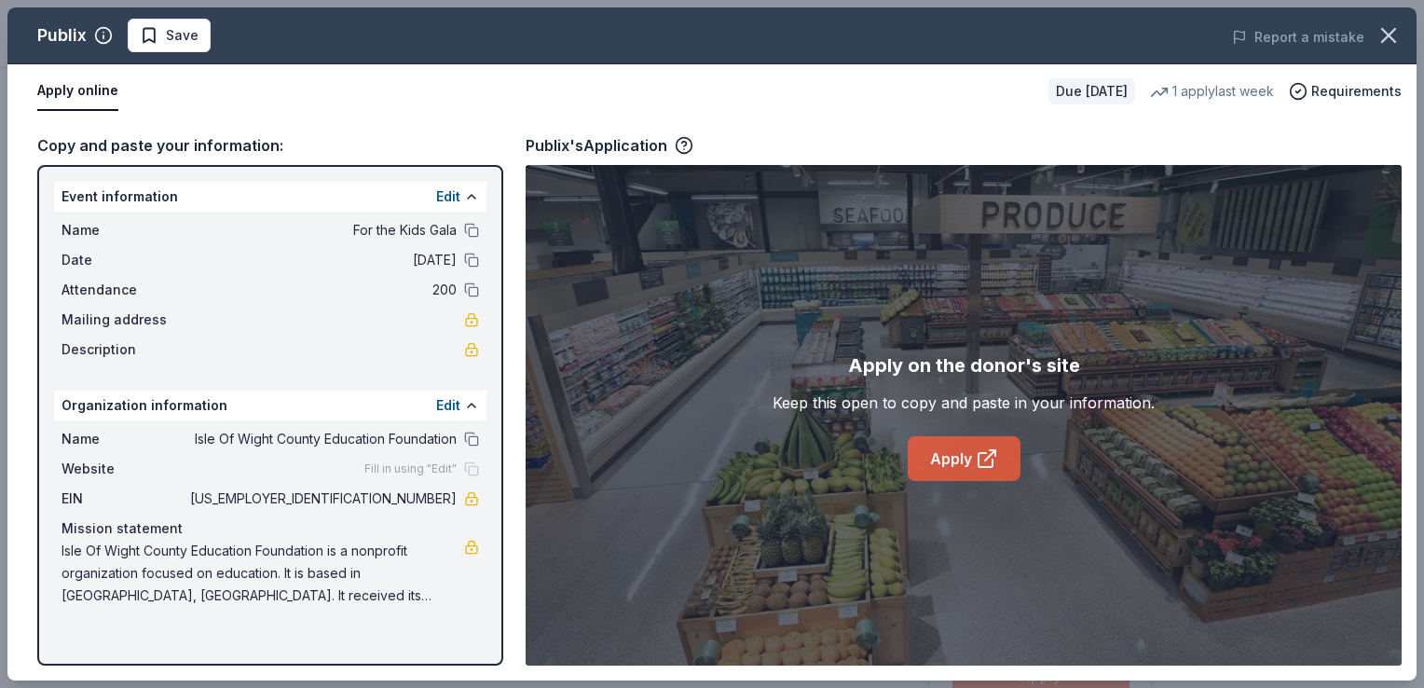
click at [978, 454] on icon at bounding box center [985, 460] width 14 height 14
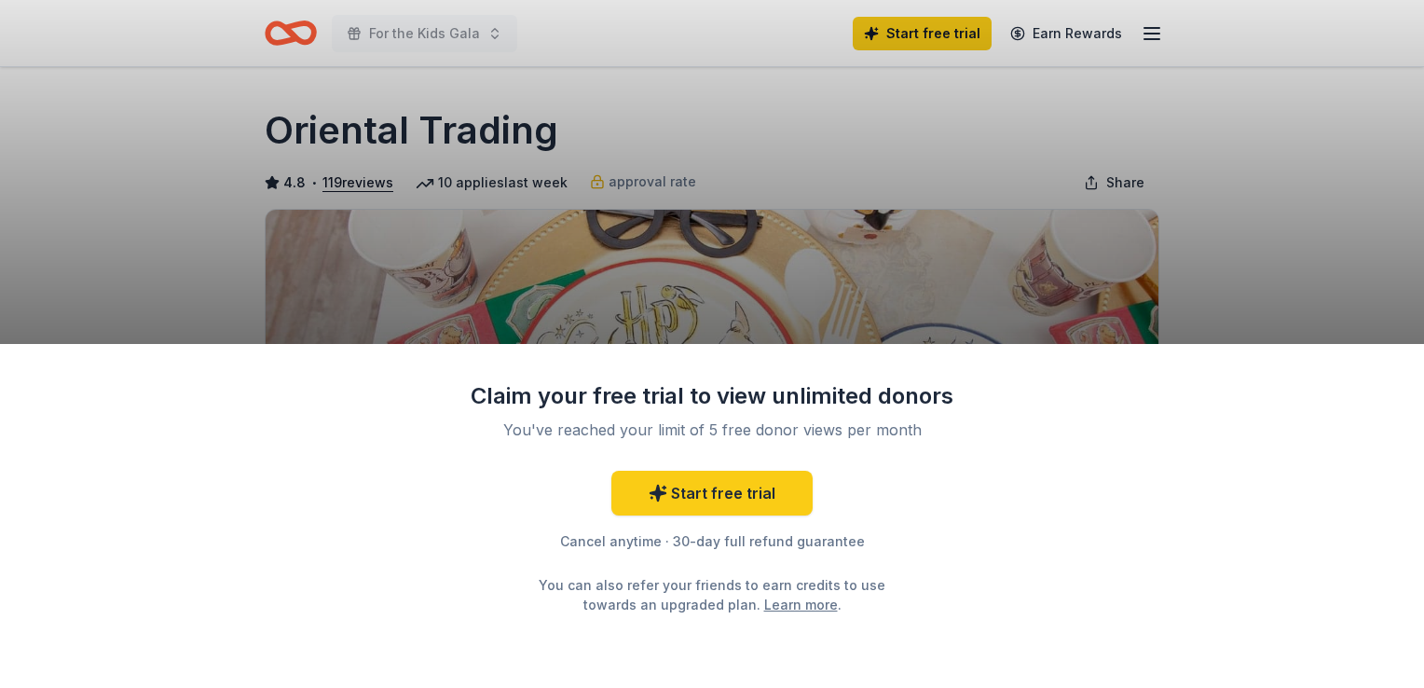
click at [1275, 267] on div "Claim your free trial to view unlimited donors You've reached your limit of 5 f…" at bounding box center [712, 344] width 1424 height 688
